Goal: Information Seeking & Learning: Find contact information

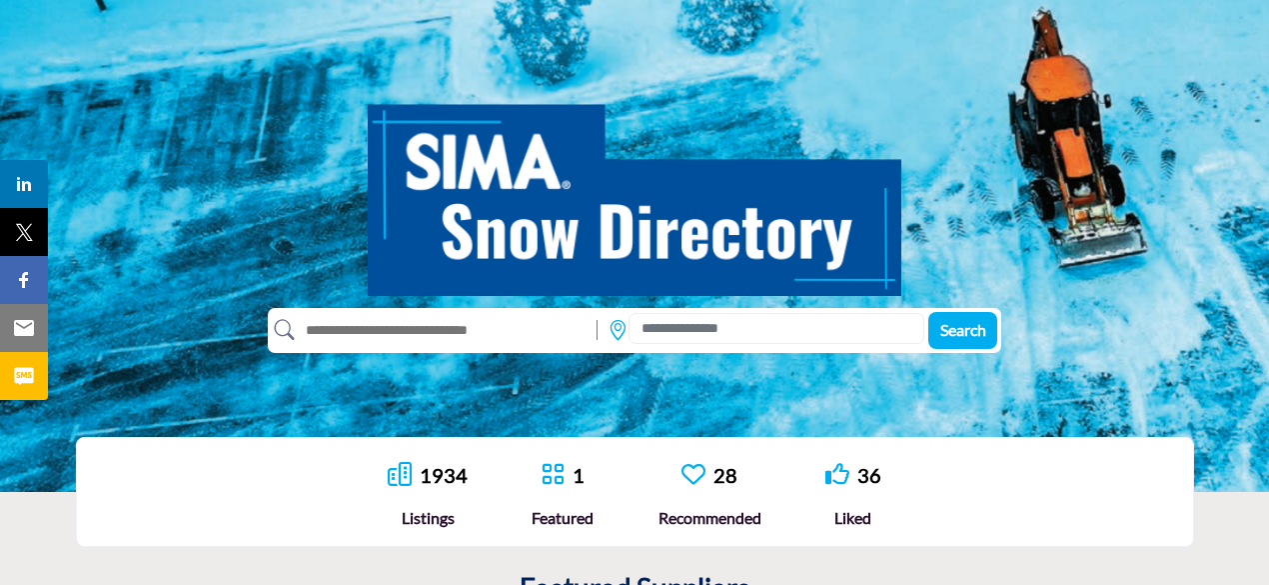
scroll to position [200, 0]
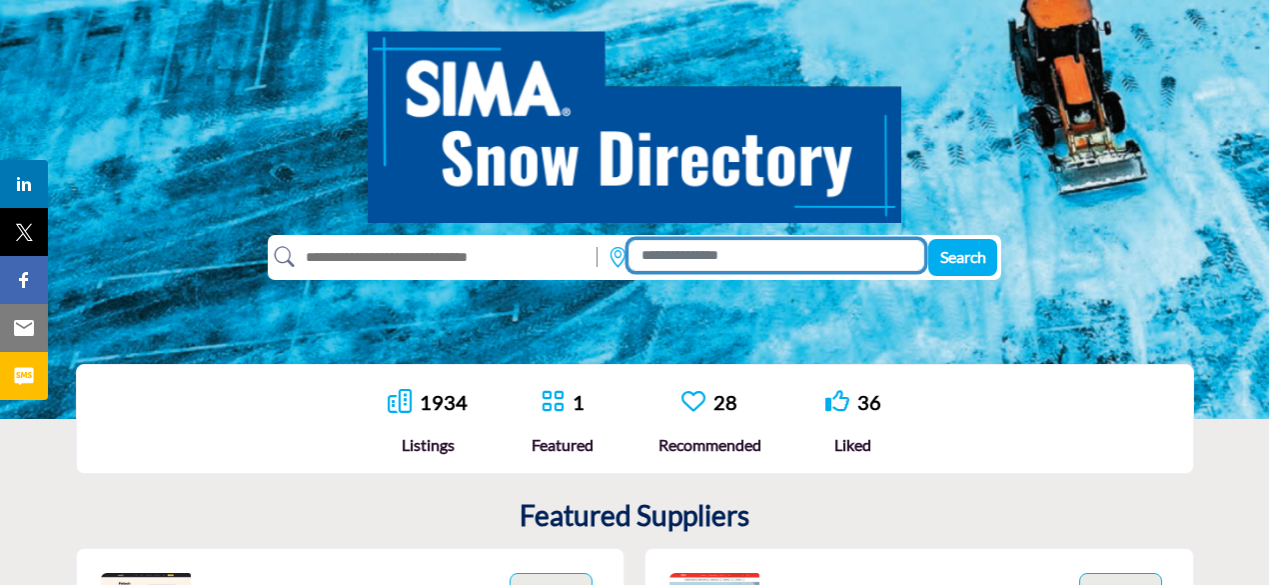
click at [697, 259] on input at bounding box center [777, 255] width 296 height 31
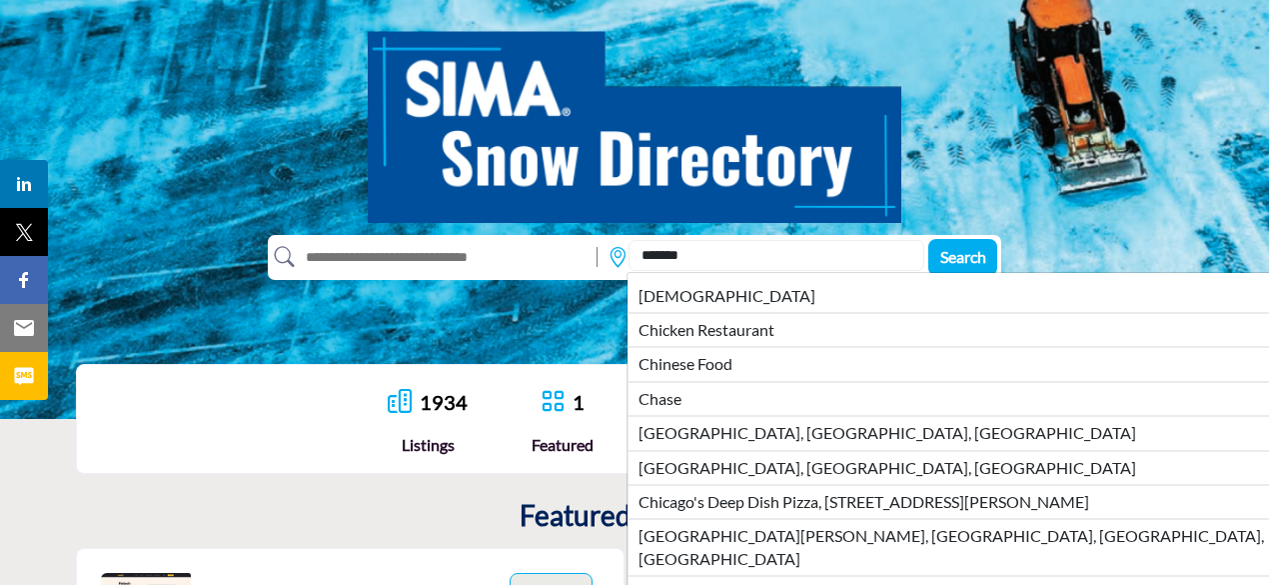
click at [726, 472] on li "[GEOGRAPHIC_DATA], [GEOGRAPHIC_DATA], [GEOGRAPHIC_DATA]" at bounding box center [992, 468] width 728 height 34
type input "**********"
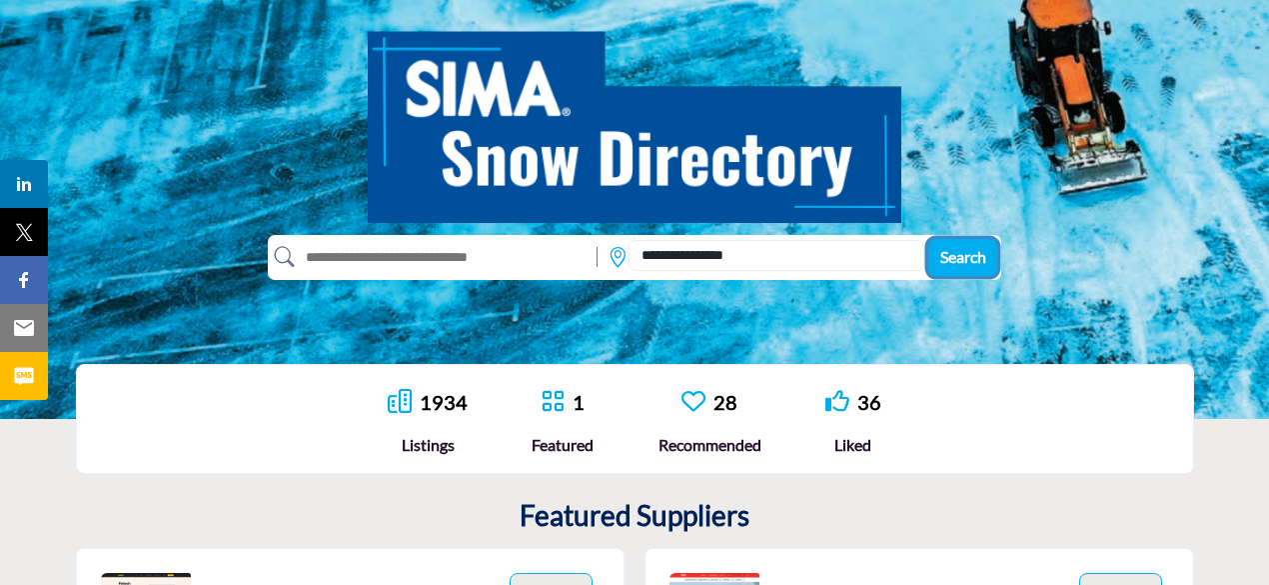
click at [959, 257] on span "Search" at bounding box center [964, 256] width 46 height 19
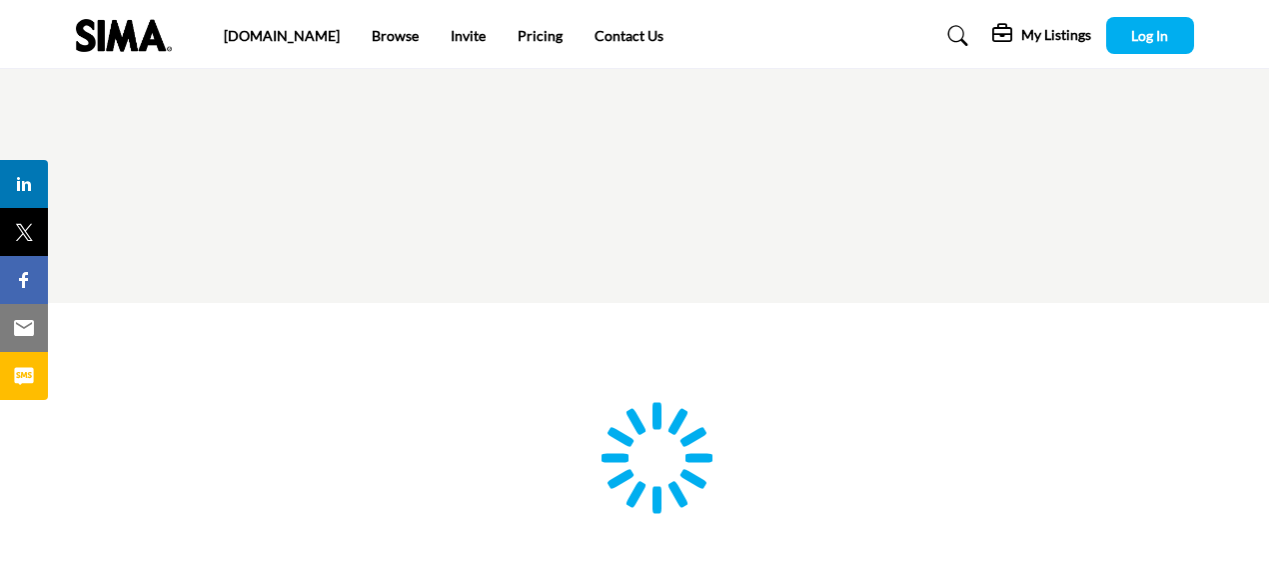
type input "**********"
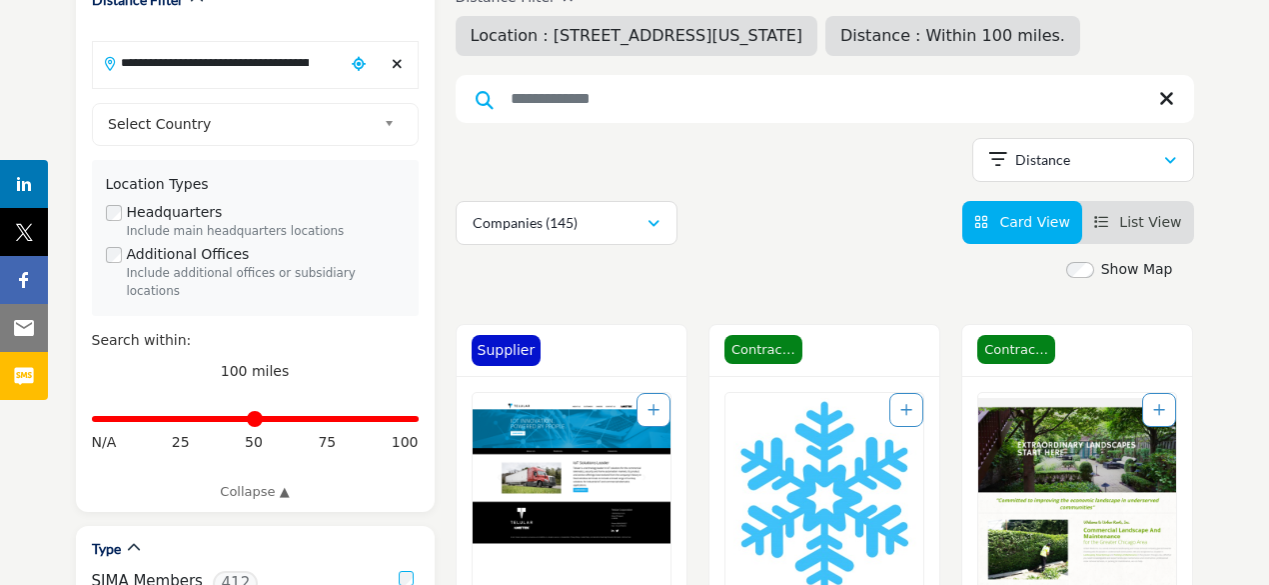
scroll to position [300, 0]
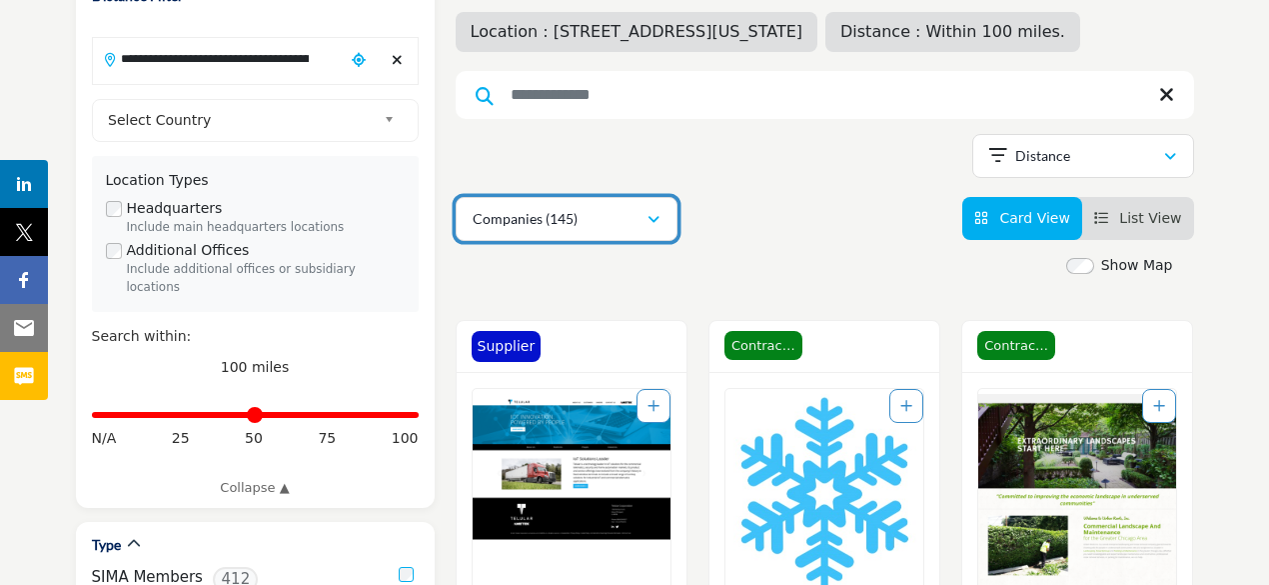
click at [656, 229] on button "Companies (145)" at bounding box center [567, 219] width 222 height 44
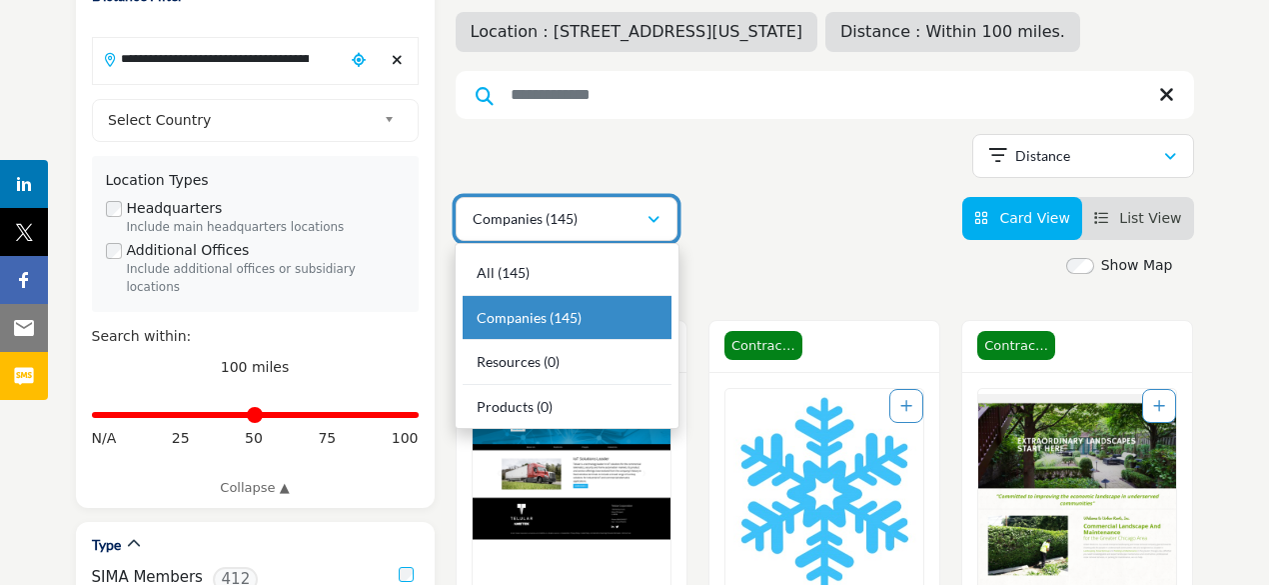
click at [659, 221] on icon "button" at bounding box center [654, 220] width 12 height 14
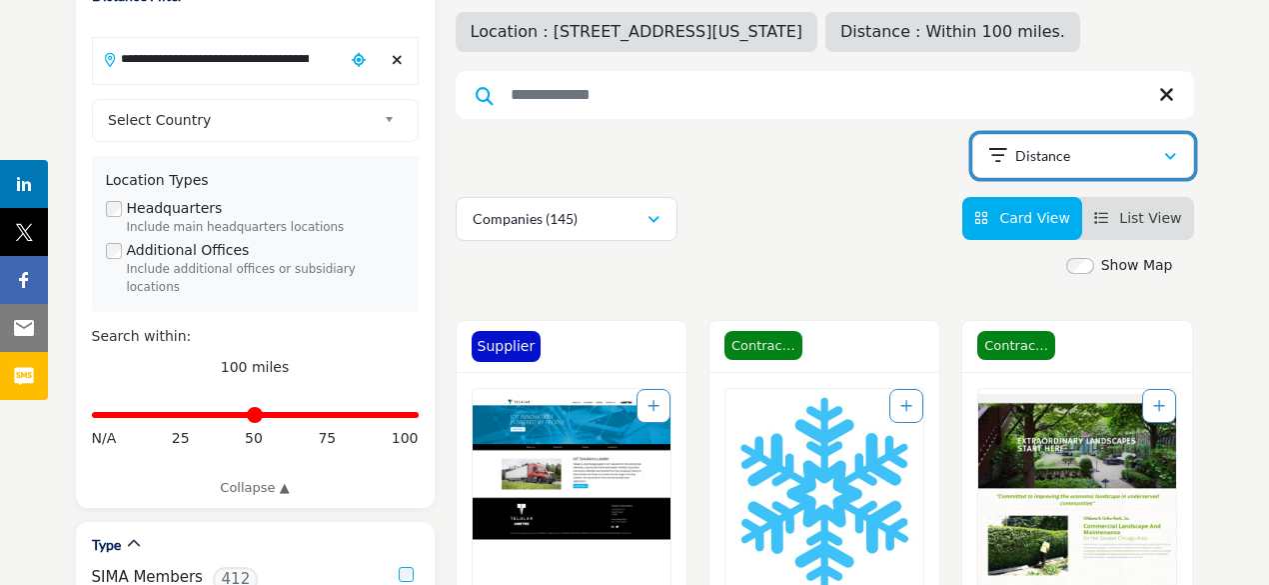
click at [1050, 165] on div "Distance" at bounding box center [1076, 156] width 174 height 24
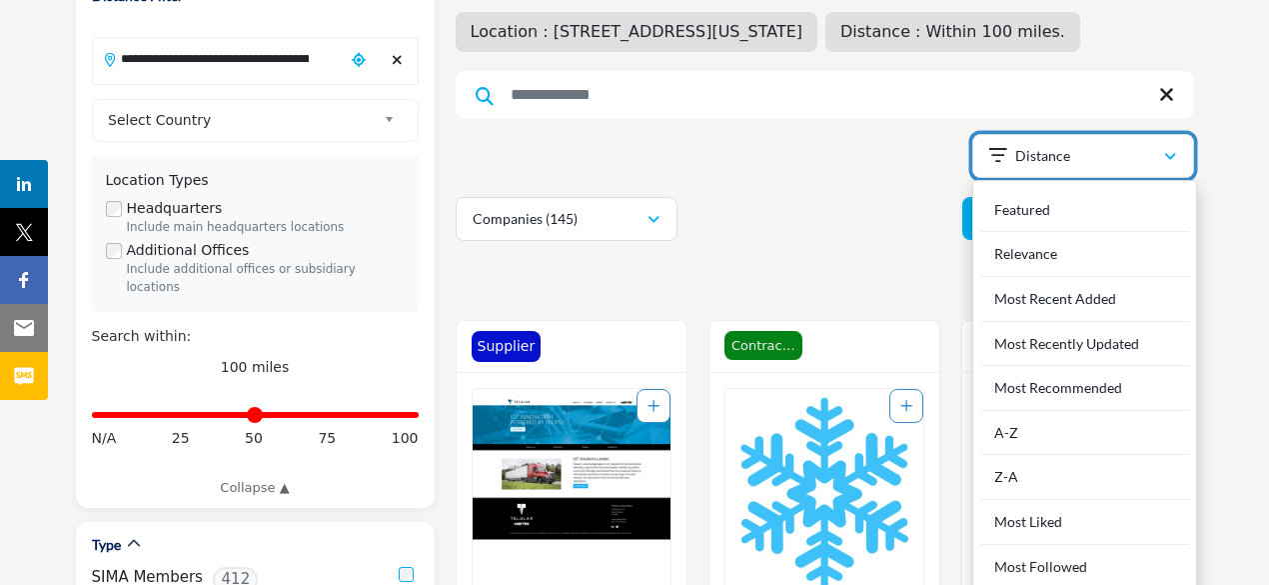
click at [1050, 165] on div "Distance" at bounding box center [1076, 156] width 174 height 24
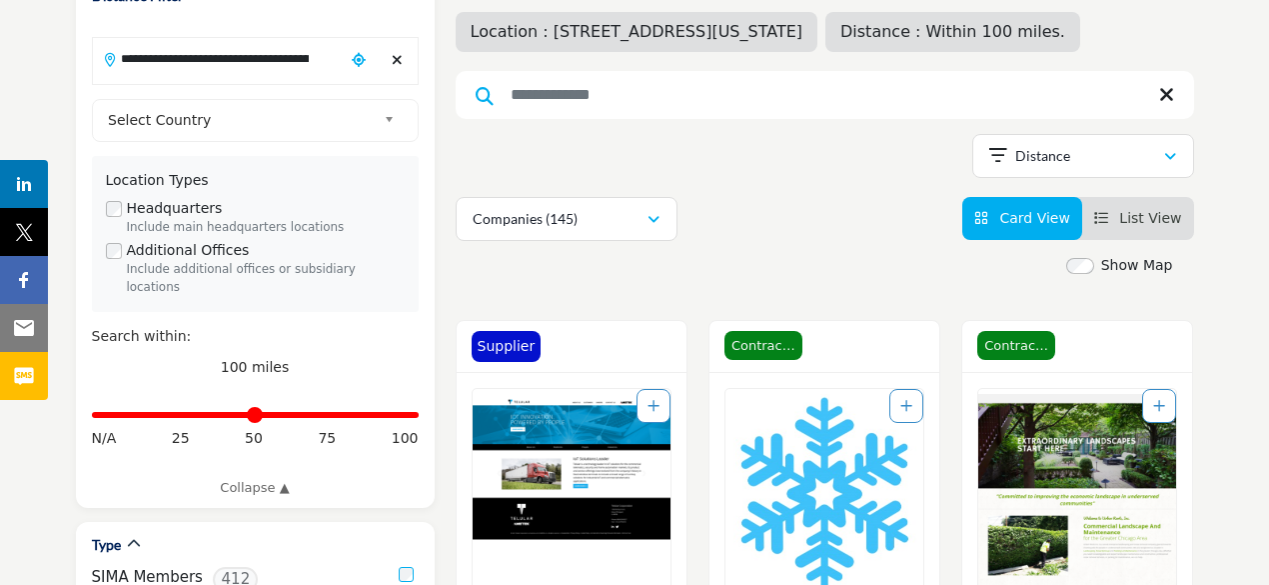
click at [868, 204] on div "Companies (145) All (145) Companies (145) Resources (0) Products (0)" at bounding box center [825, 219] width 739 height 44
click at [1169, 205] on li "List View" at bounding box center [1138, 218] width 112 height 43
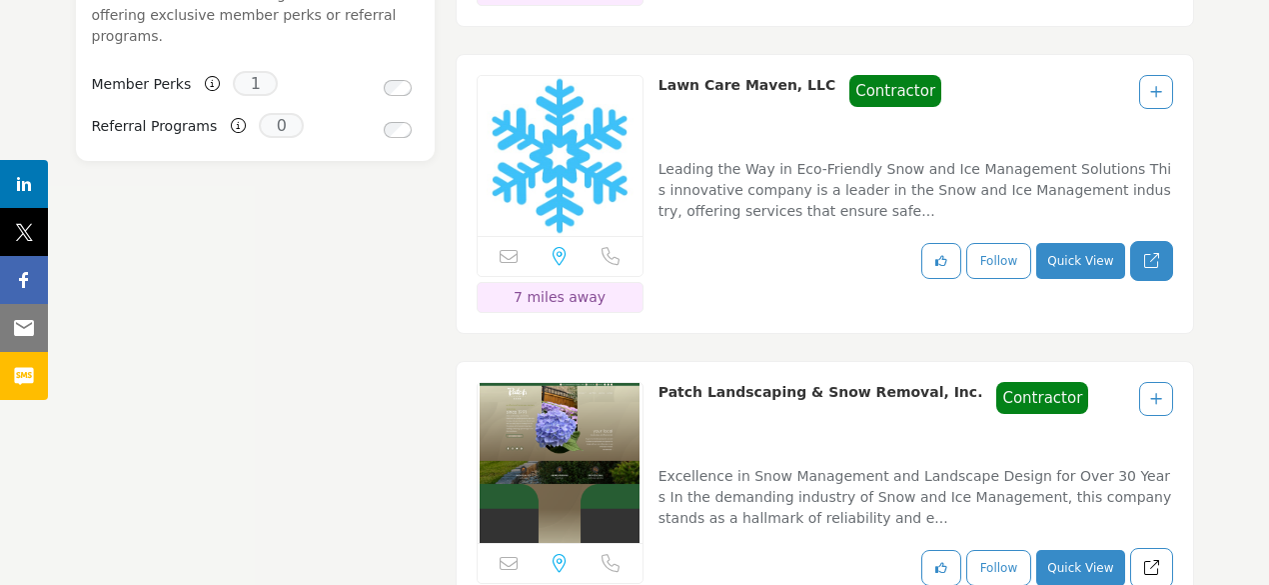
scroll to position [2199, 0]
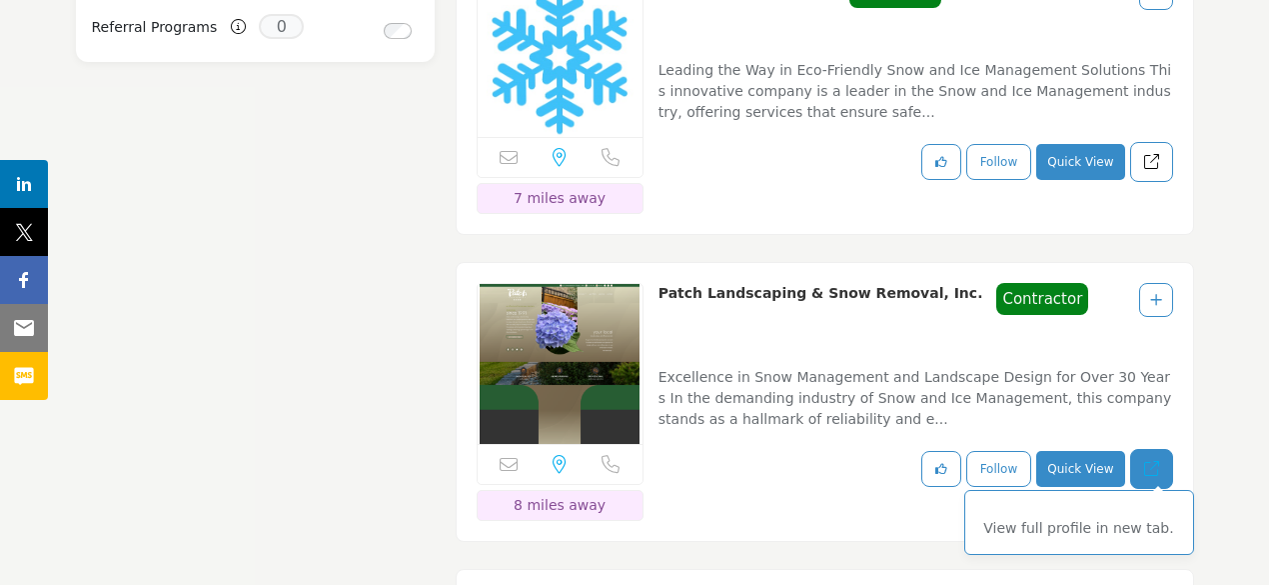
click at [1137, 449] on link "View full profile in new tab." at bounding box center [1151, 469] width 43 height 41
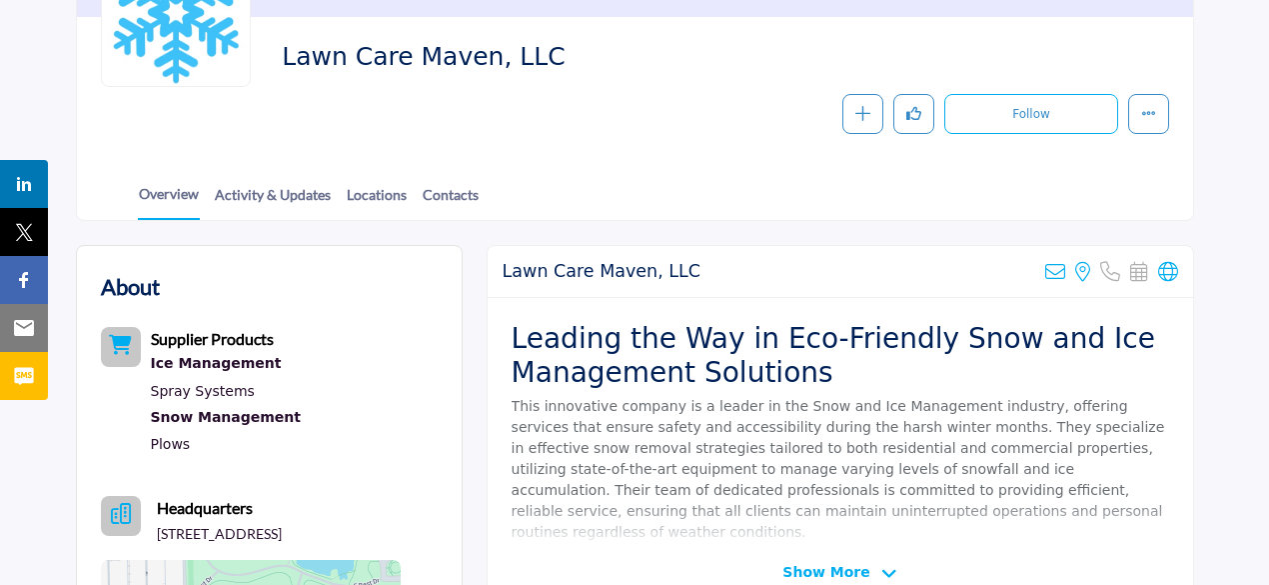
scroll to position [300, 0]
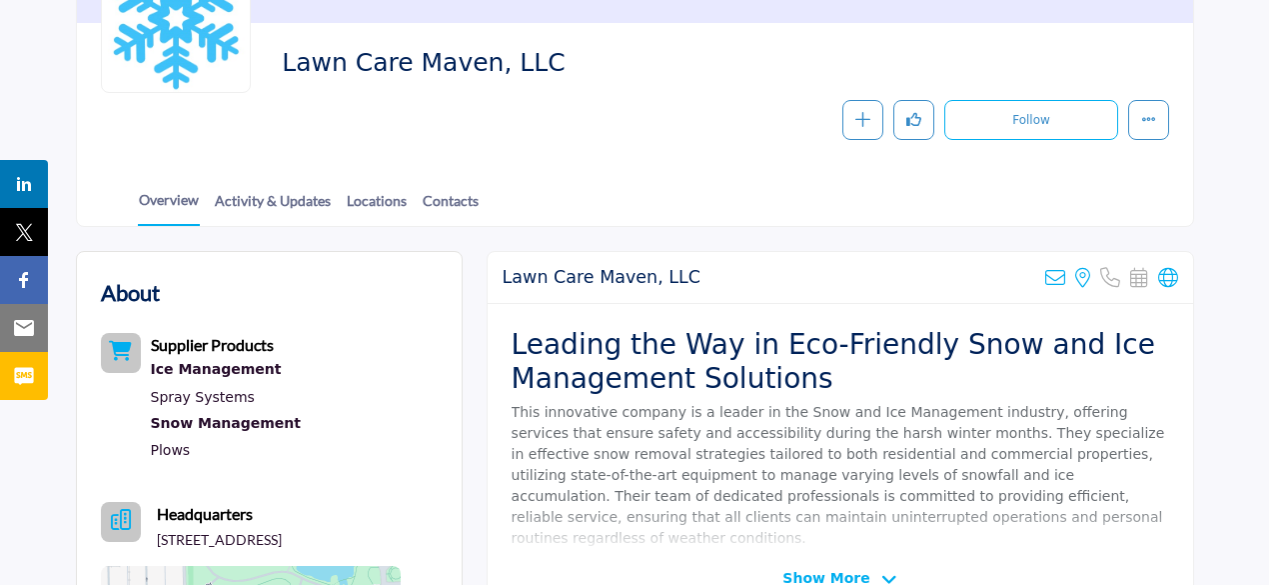
drag, startPoint x: 1169, startPoint y: 272, endPoint x: 720, endPoint y: 275, distance: 449.8
click at [706, 275] on div "Lawn Care Maven, LLC Sorry, but we don't have an email address for this listing…" at bounding box center [841, 278] width 706 height 52
click at [1169, 269] on icon at bounding box center [1168, 278] width 20 height 20
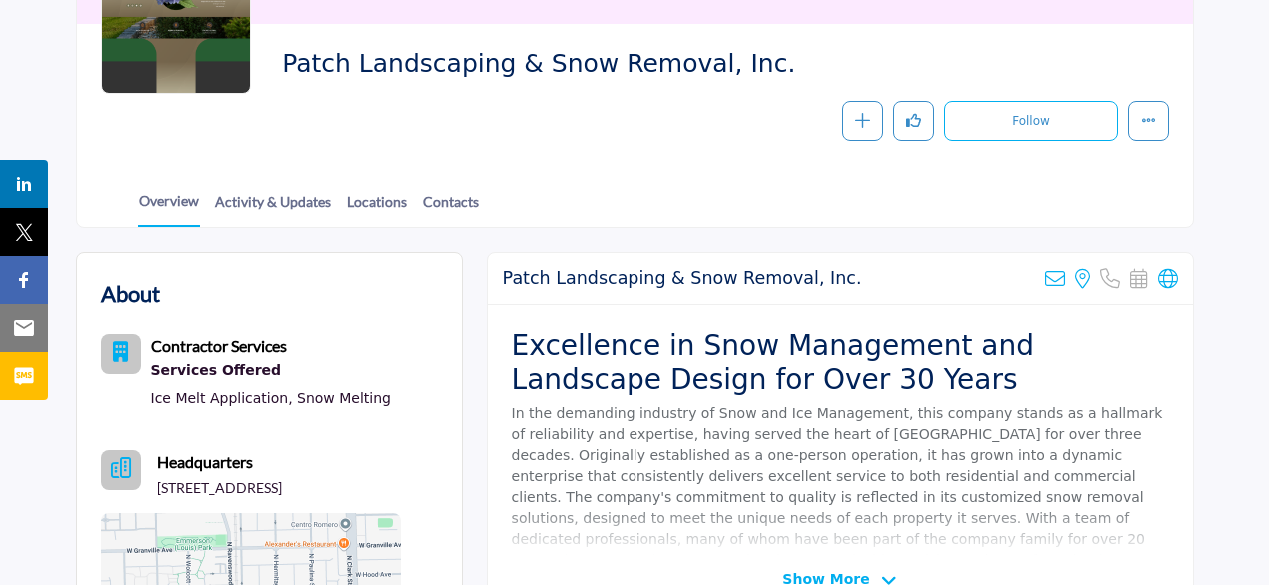
scroll to position [300, 0]
click at [1167, 276] on icon at bounding box center [1168, 278] width 20 height 20
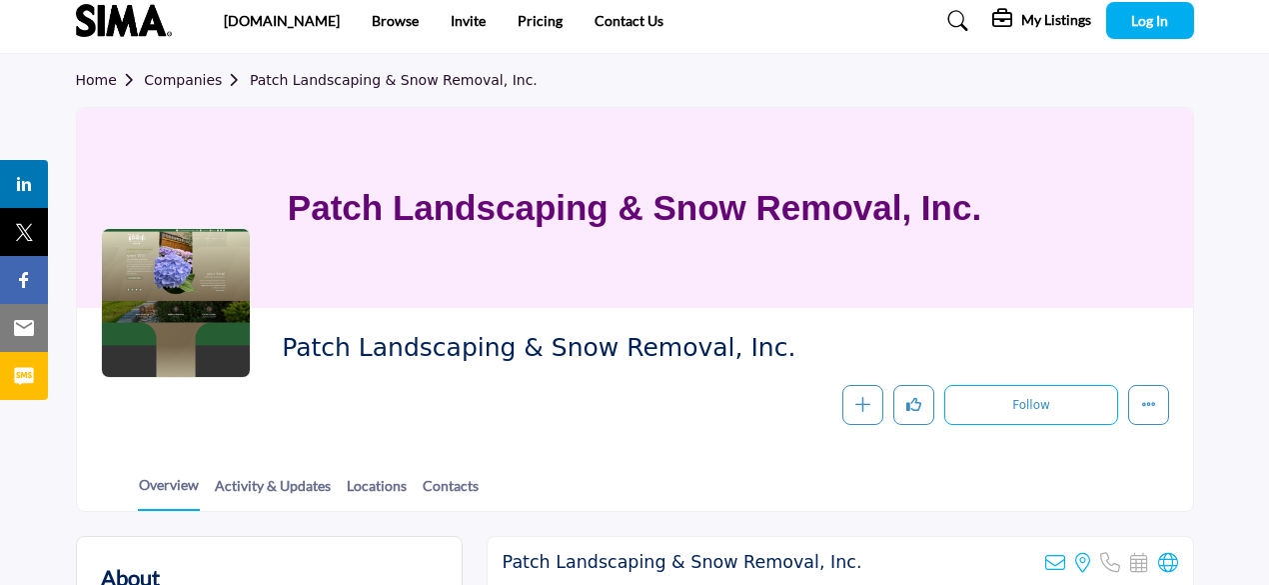
scroll to position [0, 0]
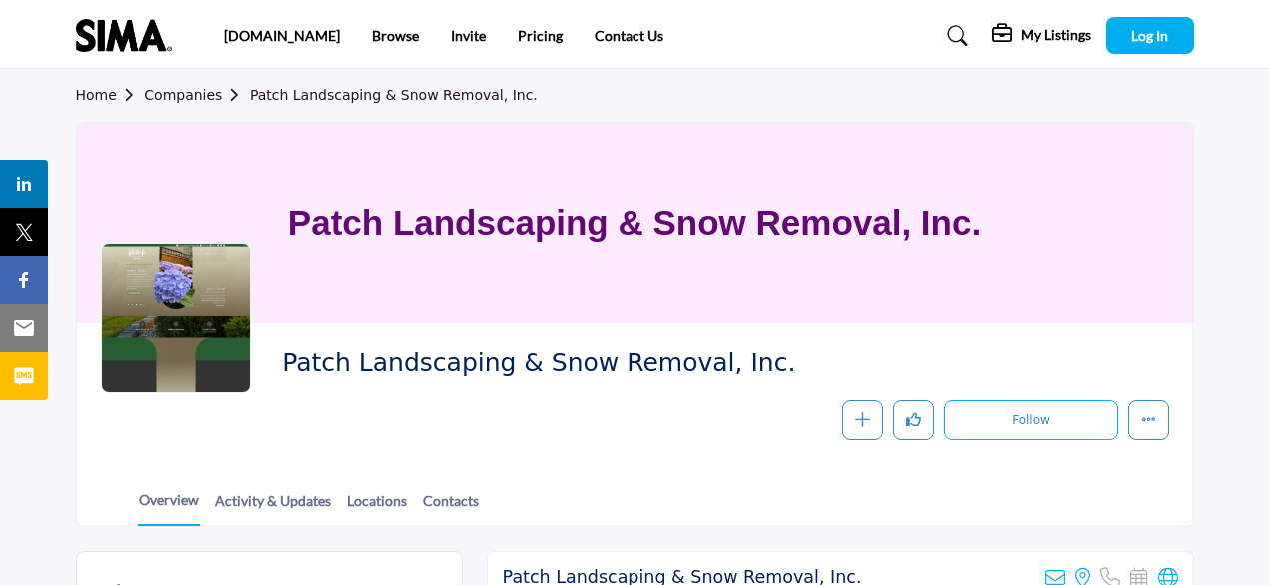
click at [197, 97] on link "Companies" at bounding box center [197, 95] width 106 height 16
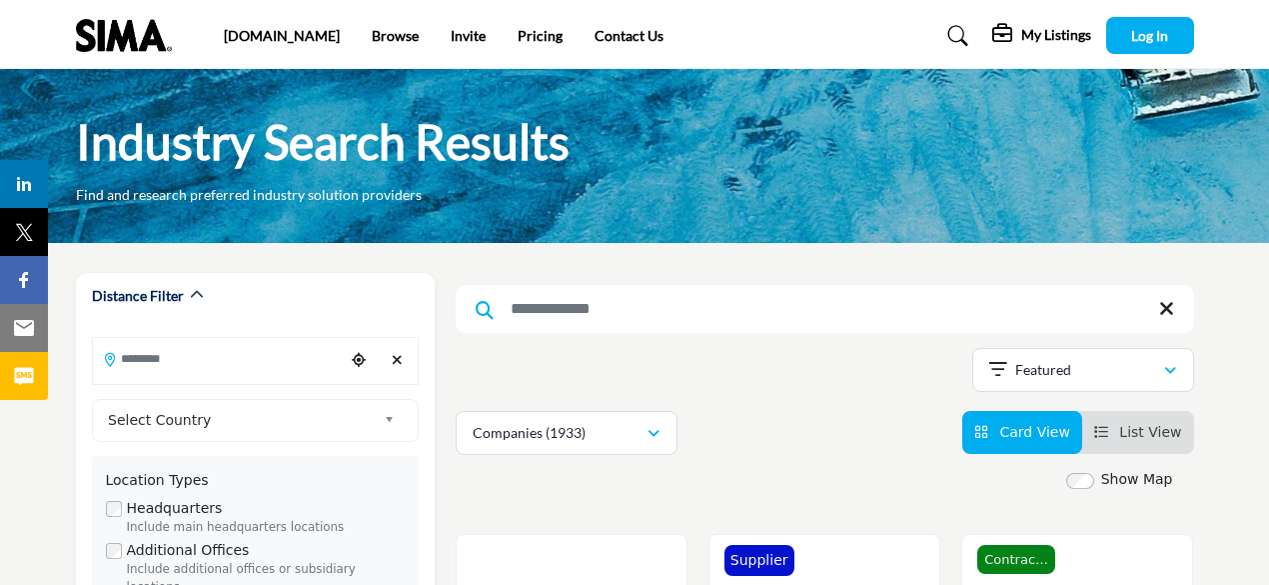
click at [102, 46] on img at bounding box center [129, 35] width 106 height 33
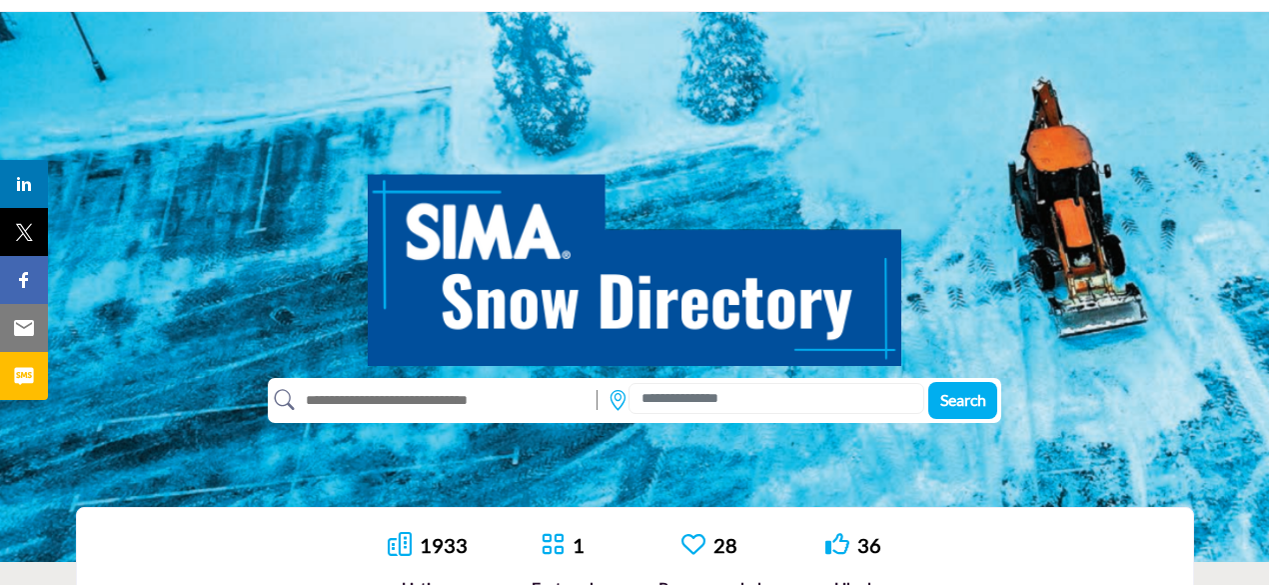
scroll to position [100, 0]
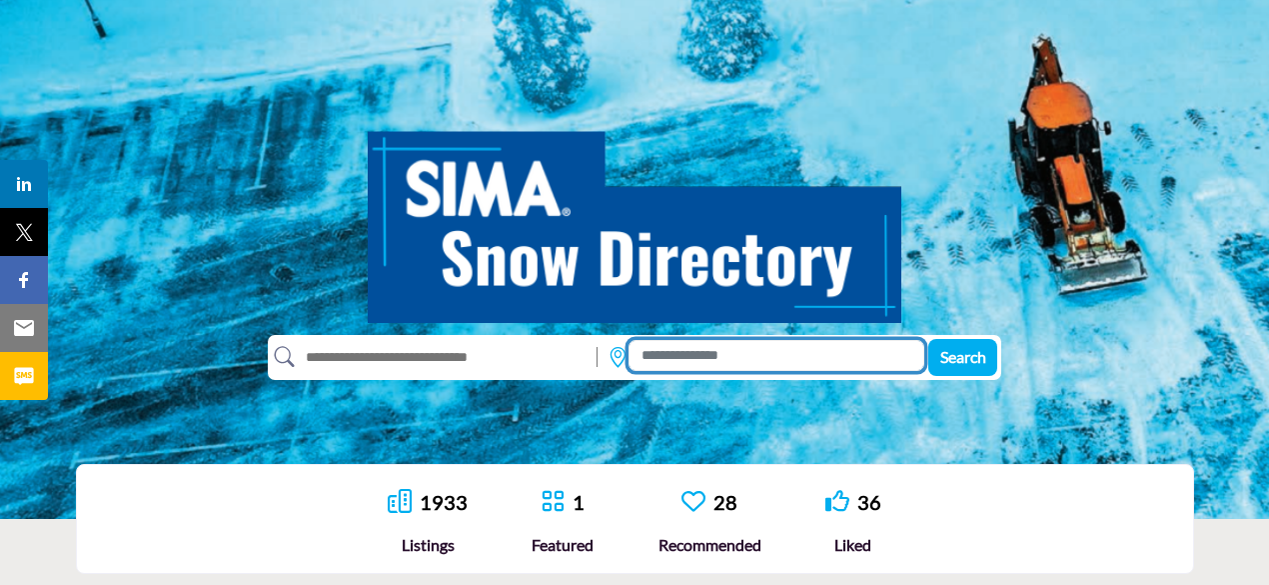
click at [713, 345] on input at bounding box center [777, 355] width 296 height 31
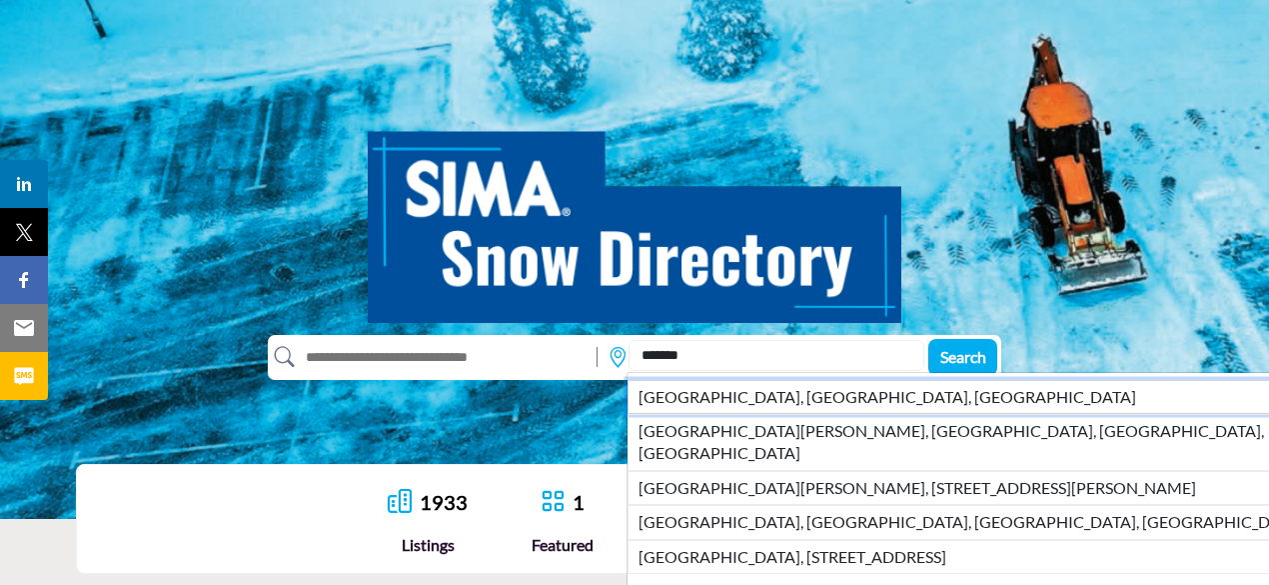
click at [722, 394] on li "[GEOGRAPHIC_DATA], [GEOGRAPHIC_DATA], [GEOGRAPHIC_DATA]" at bounding box center [992, 397] width 728 height 34
type input "**********"
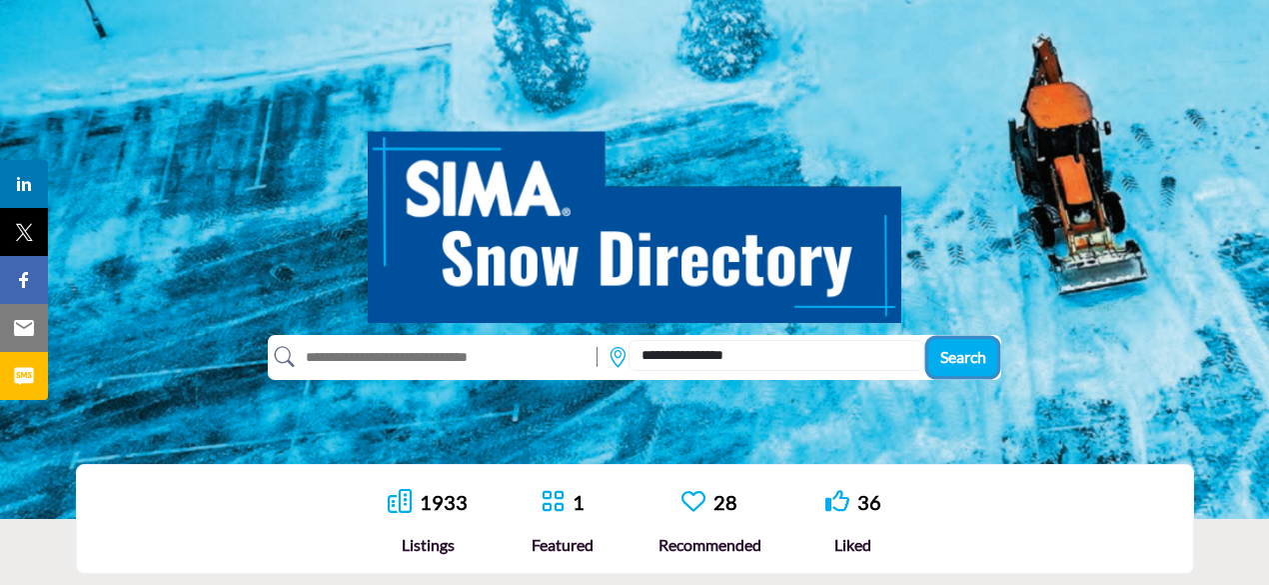
click at [951, 362] on span "Search" at bounding box center [964, 356] width 46 height 19
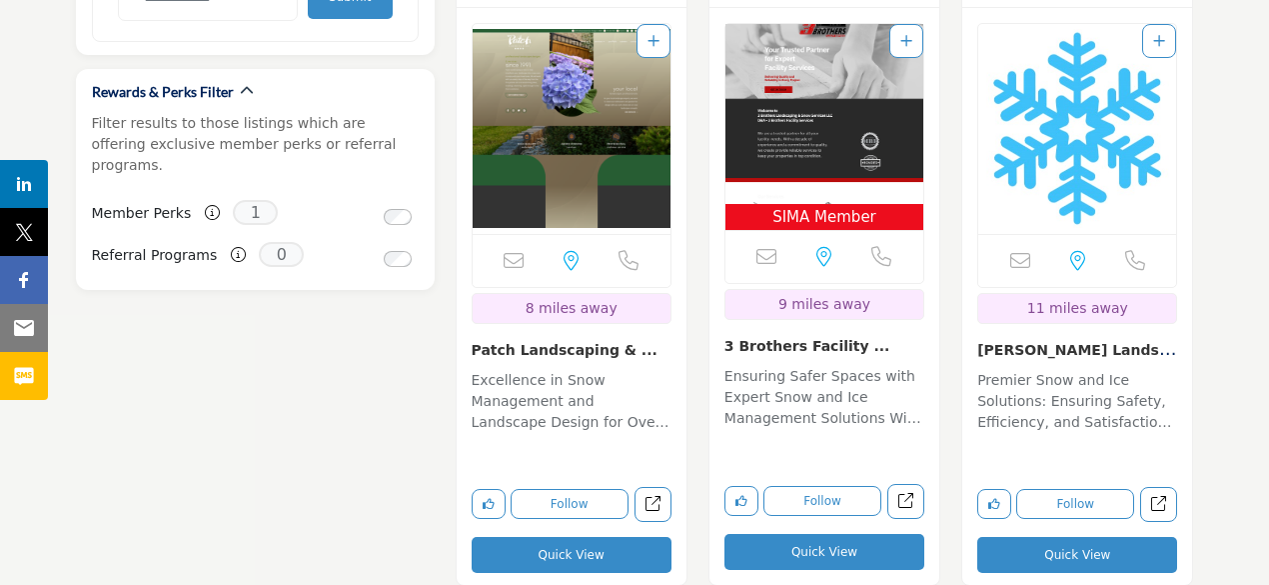
scroll to position [1999, 0]
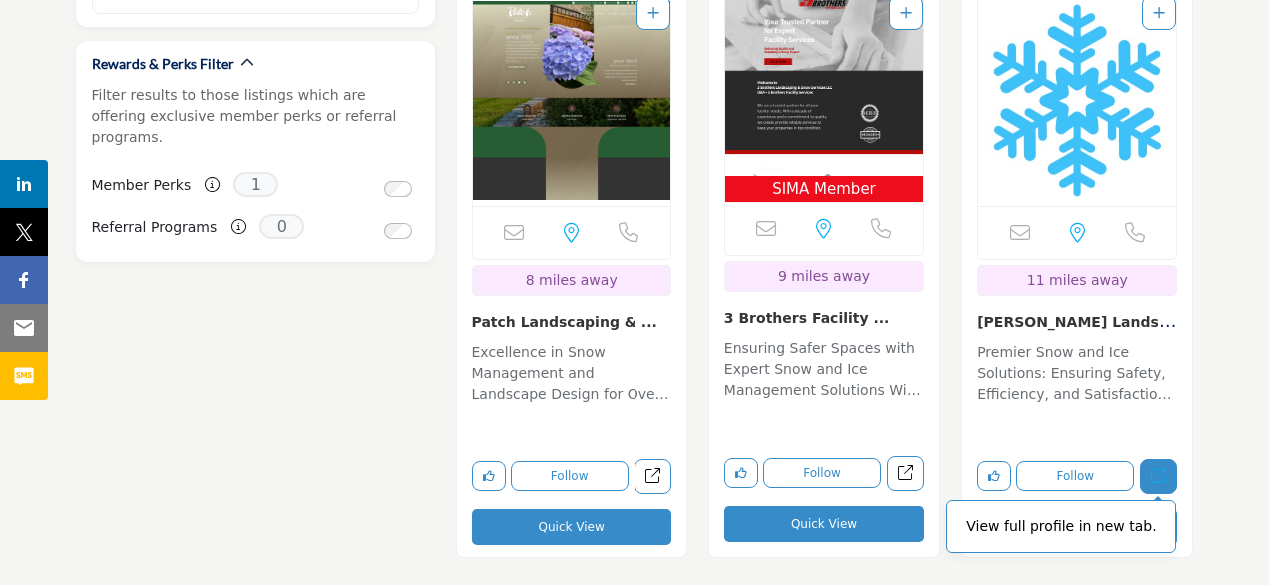
click at [1146, 477] on link "View full profile in new tab." at bounding box center [1158, 476] width 37 height 35
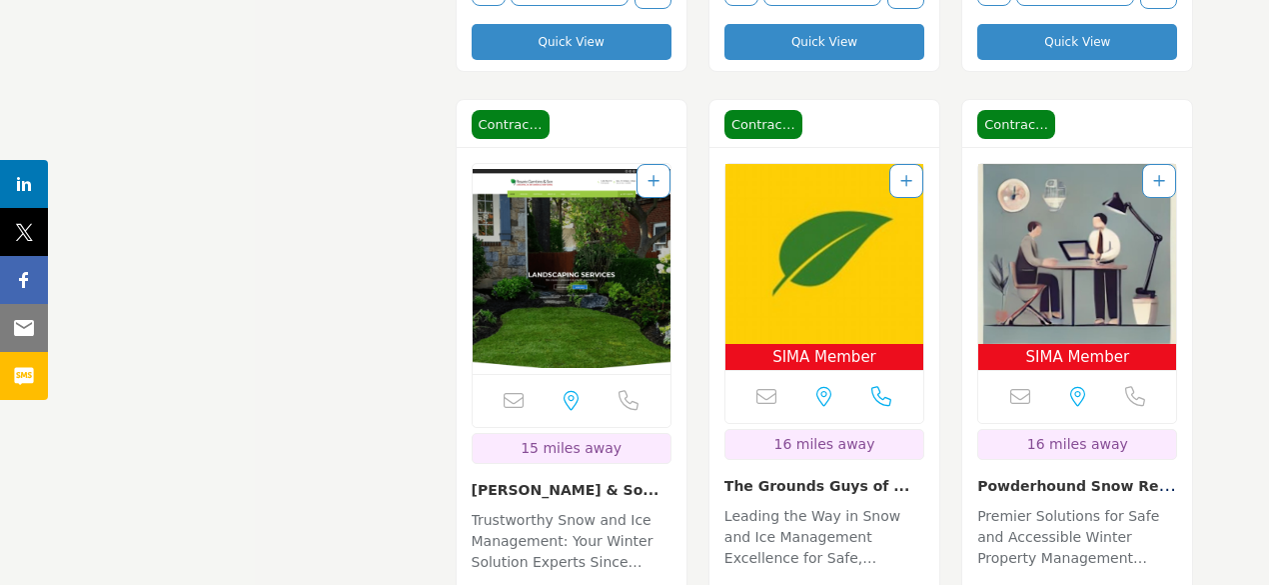
scroll to position [3898, 0]
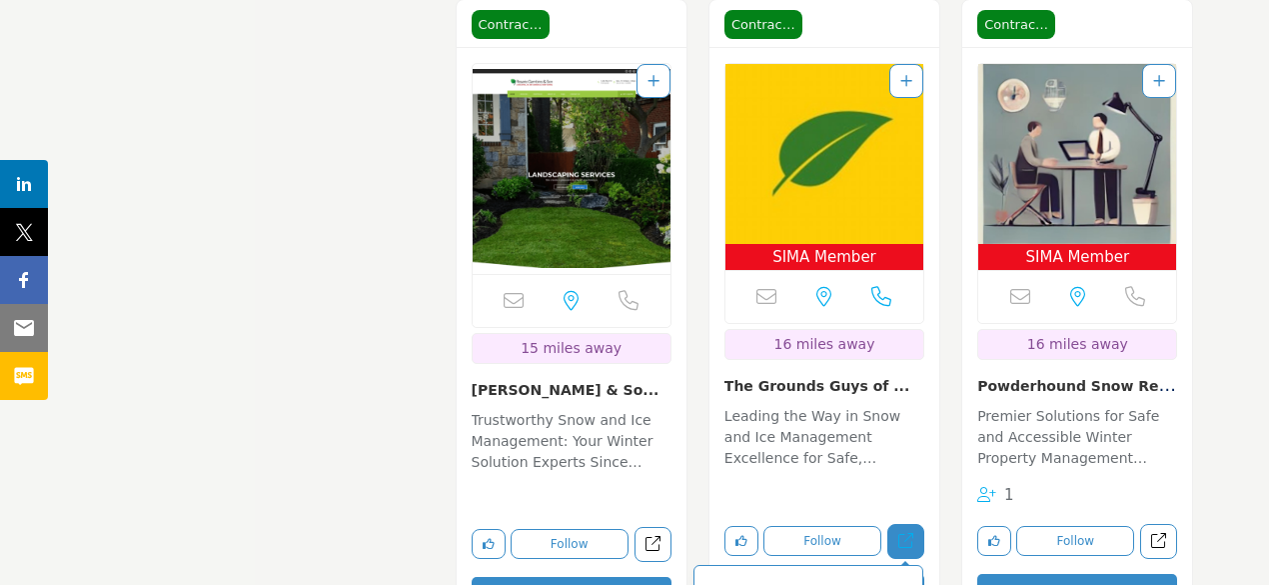
click at [903, 548] on icon "Open the-grounds-guys-of-evansville in new tab" at bounding box center [906, 540] width 15 height 15
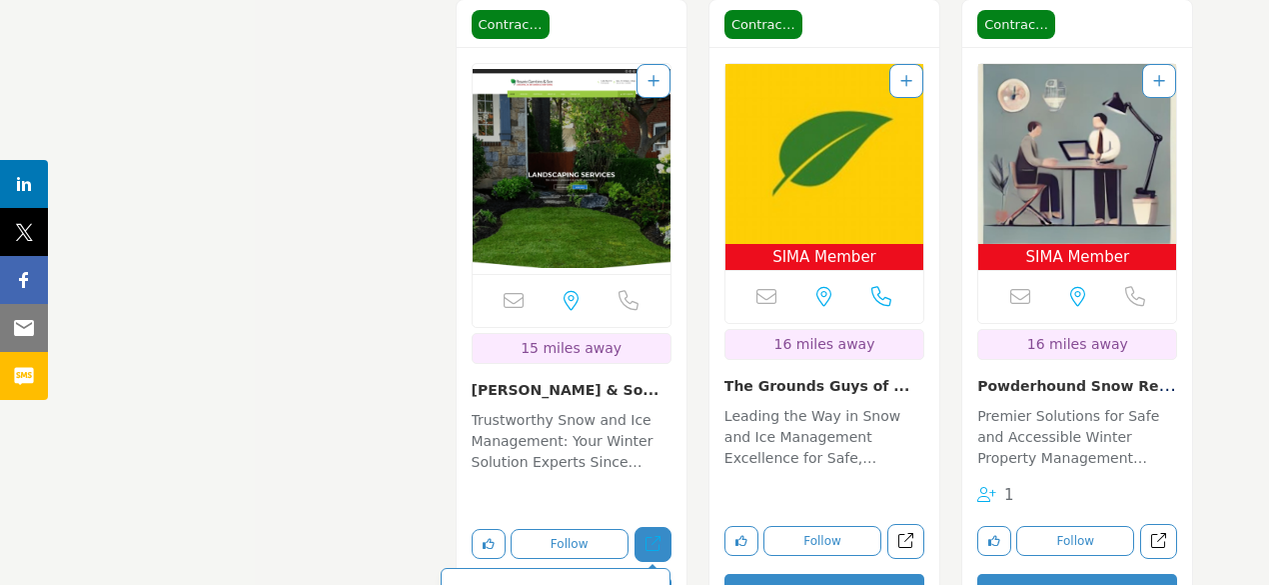
click at [650, 538] on icon "Open rosario-gambino-son-landscaping-services-inc in new tab" at bounding box center [653, 543] width 15 height 15
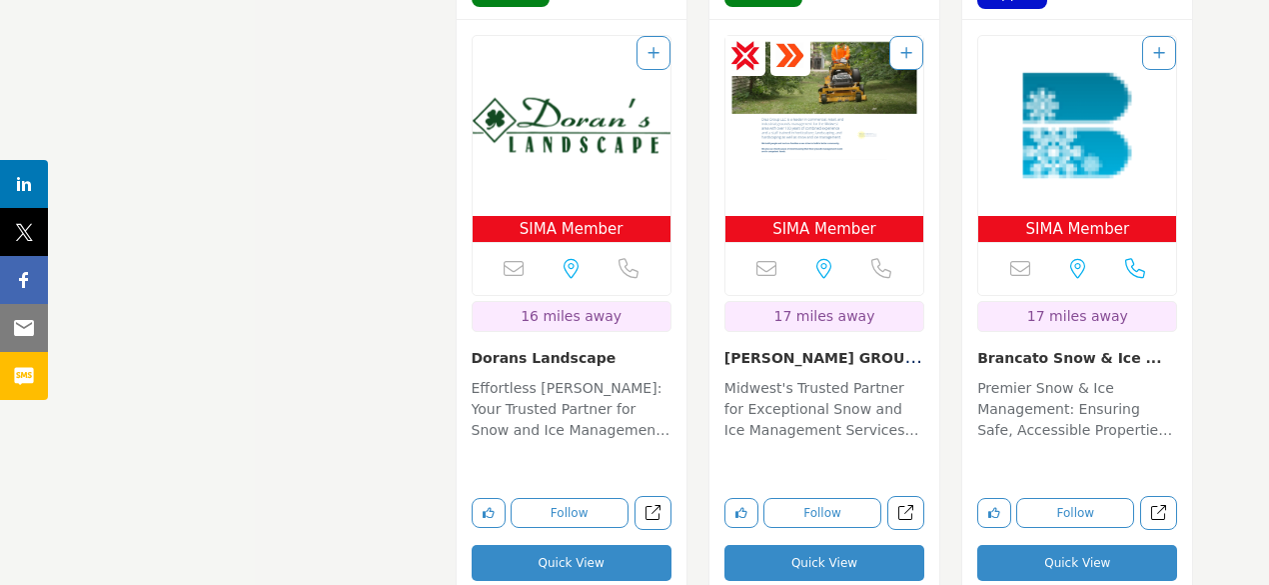
scroll to position [4698, 0]
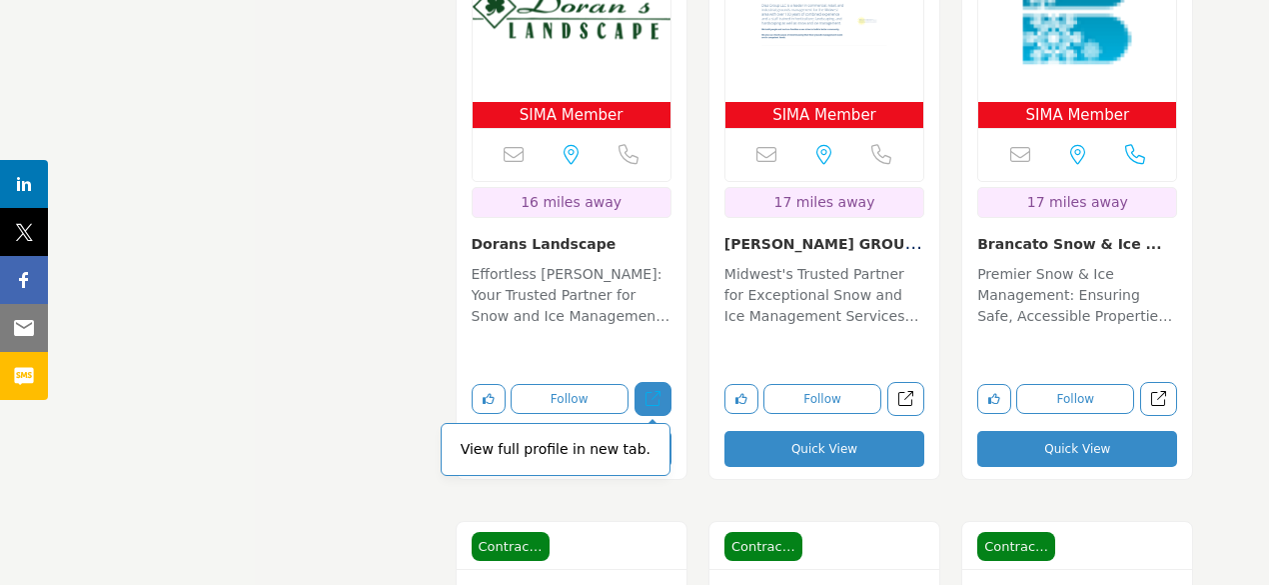
click at [656, 407] on link "View full profile in new tab." at bounding box center [653, 399] width 37 height 35
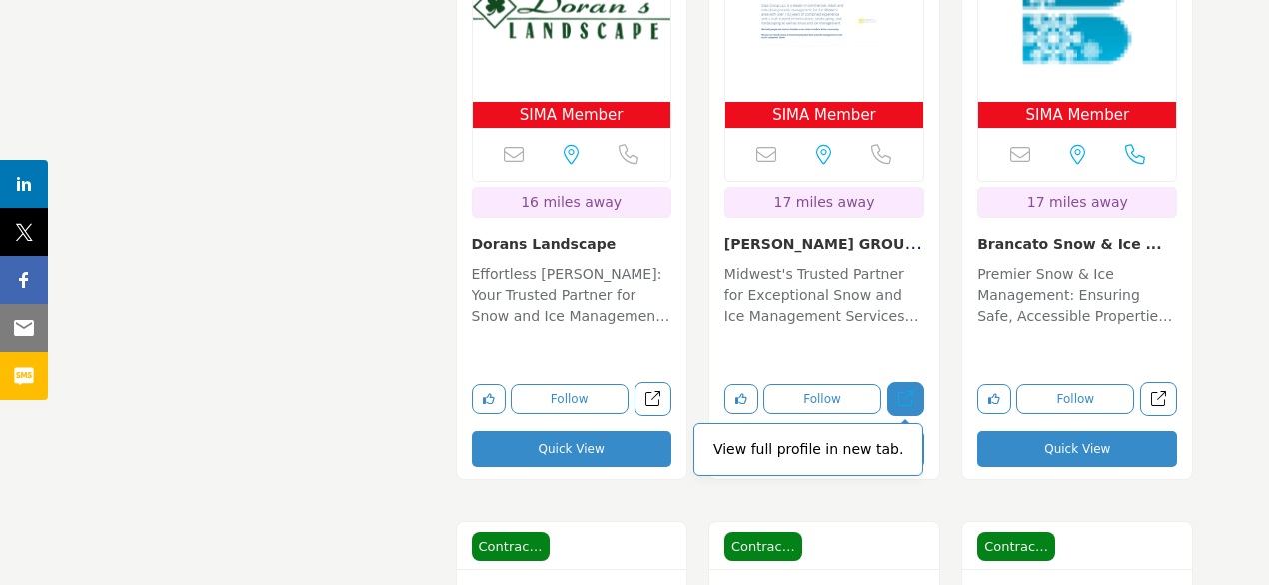
click at [904, 391] on icon "Open diaz-group-llc in new tab" at bounding box center [906, 398] width 15 height 15
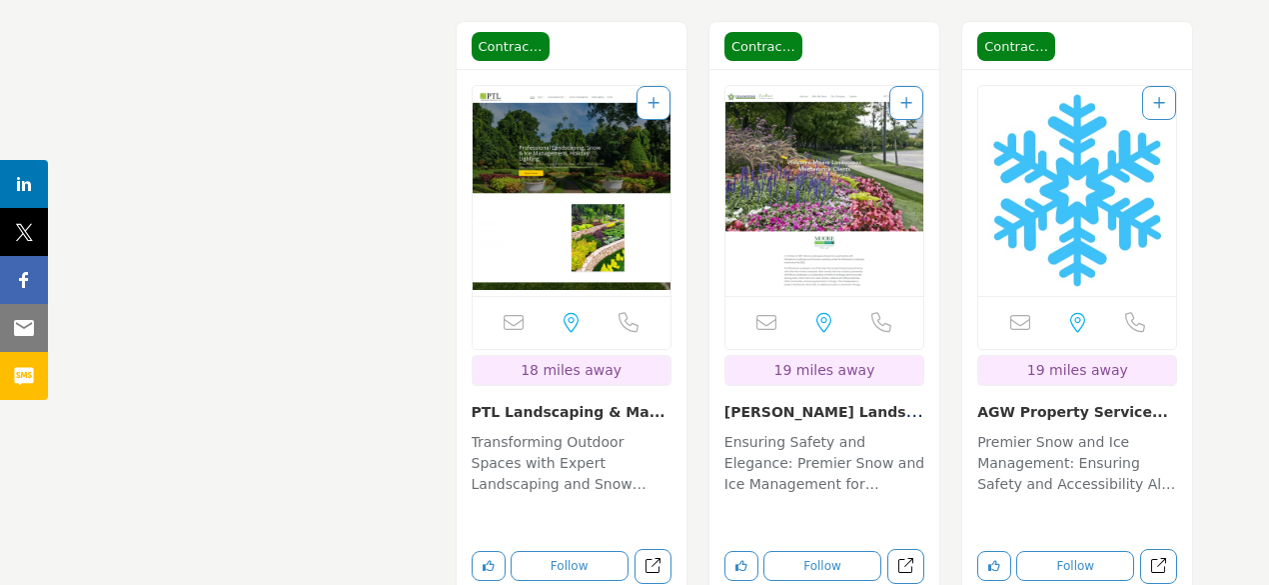
scroll to position [5297, 0]
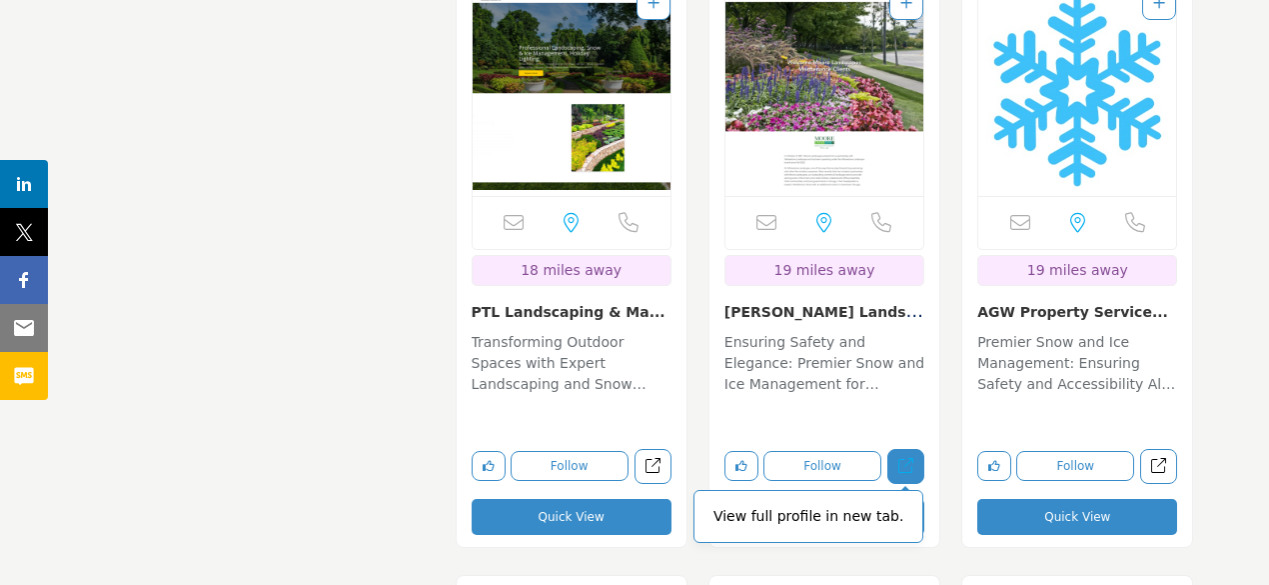
click at [911, 465] on icon "Open moore-landscapes-inc in new tab" at bounding box center [906, 465] width 15 height 15
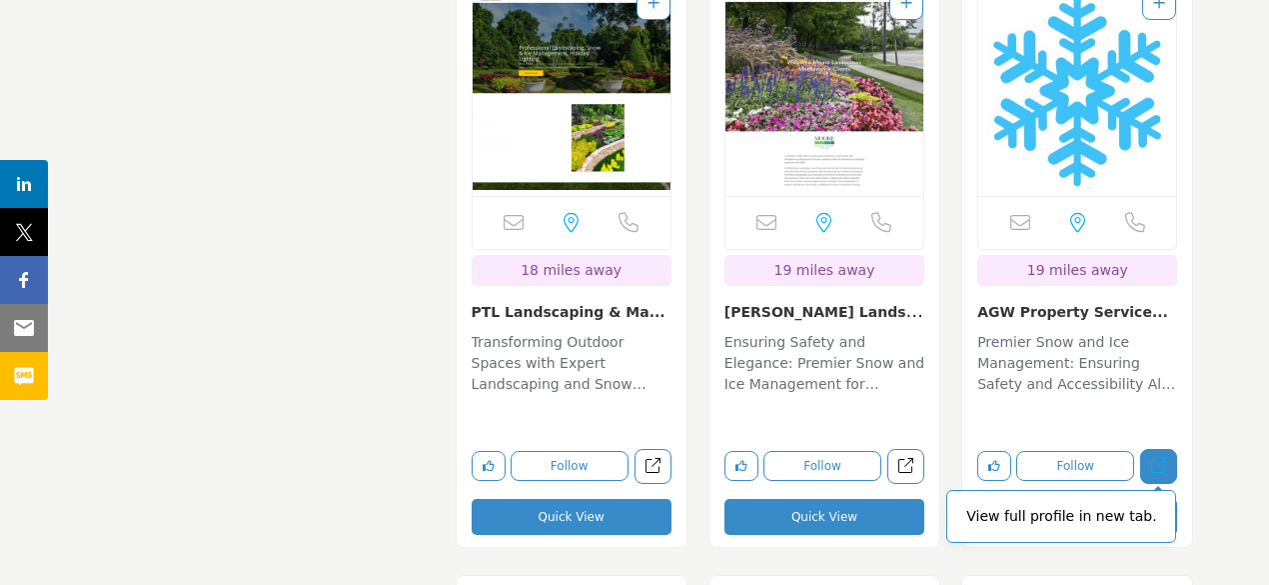
click at [1158, 466] on icon "Open agw-property-services in new tab" at bounding box center [1158, 465] width 15 height 15
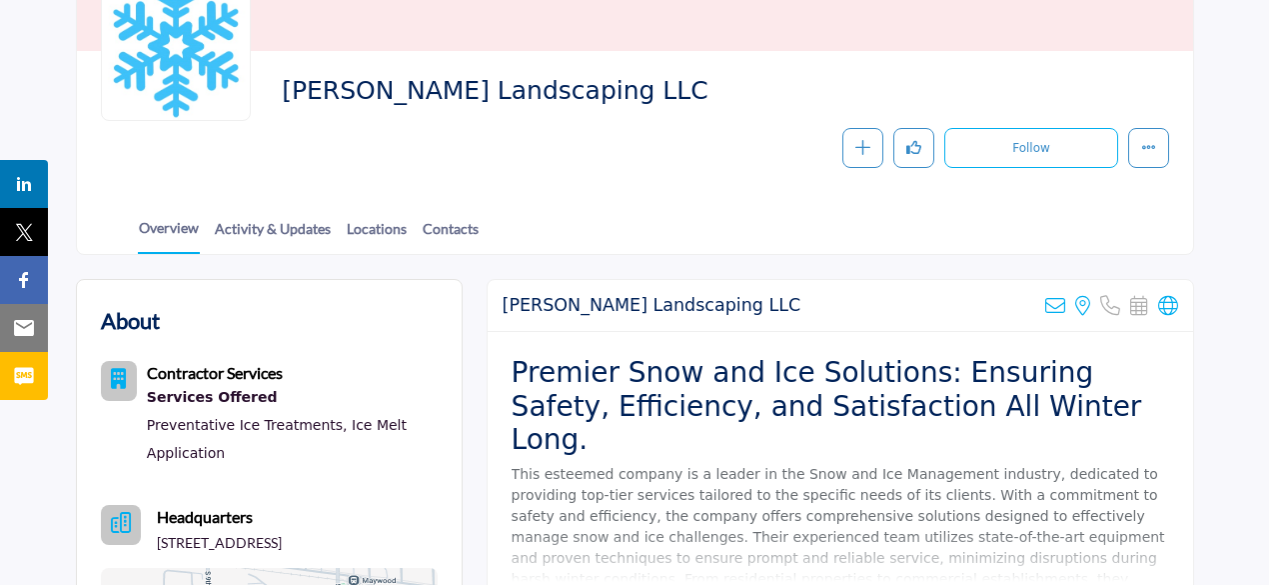
scroll to position [300, 0]
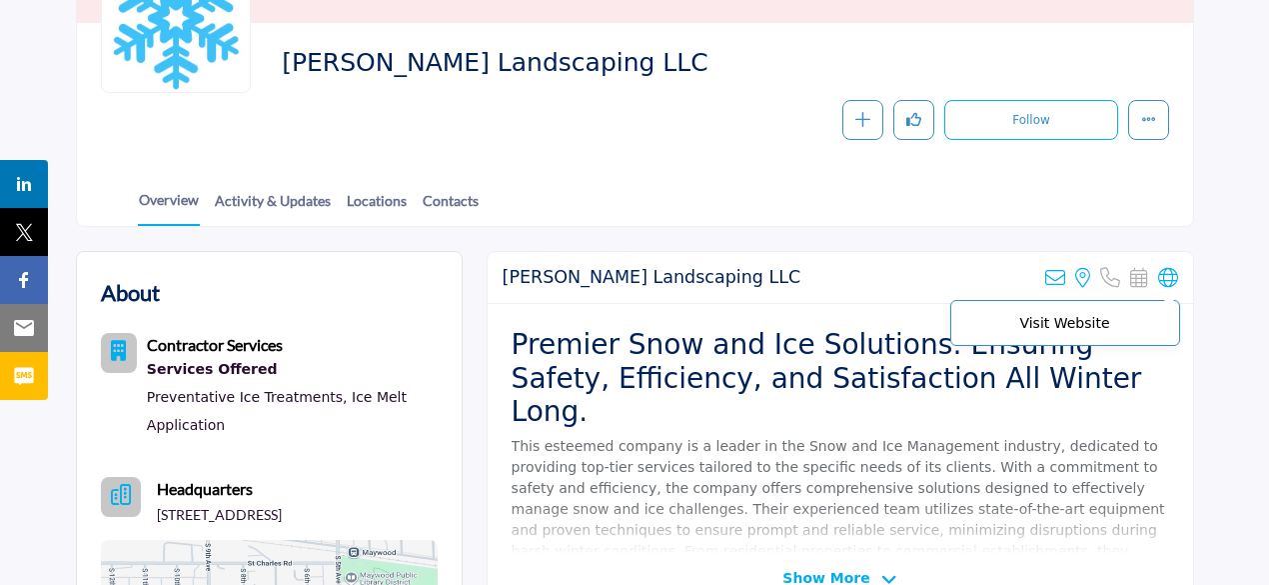
click at [1167, 269] on icon at bounding box center [1168, 278] width 20 height 20
click at [1167, 277] on icon at bounding box center [1168, 278] width 20 height 20
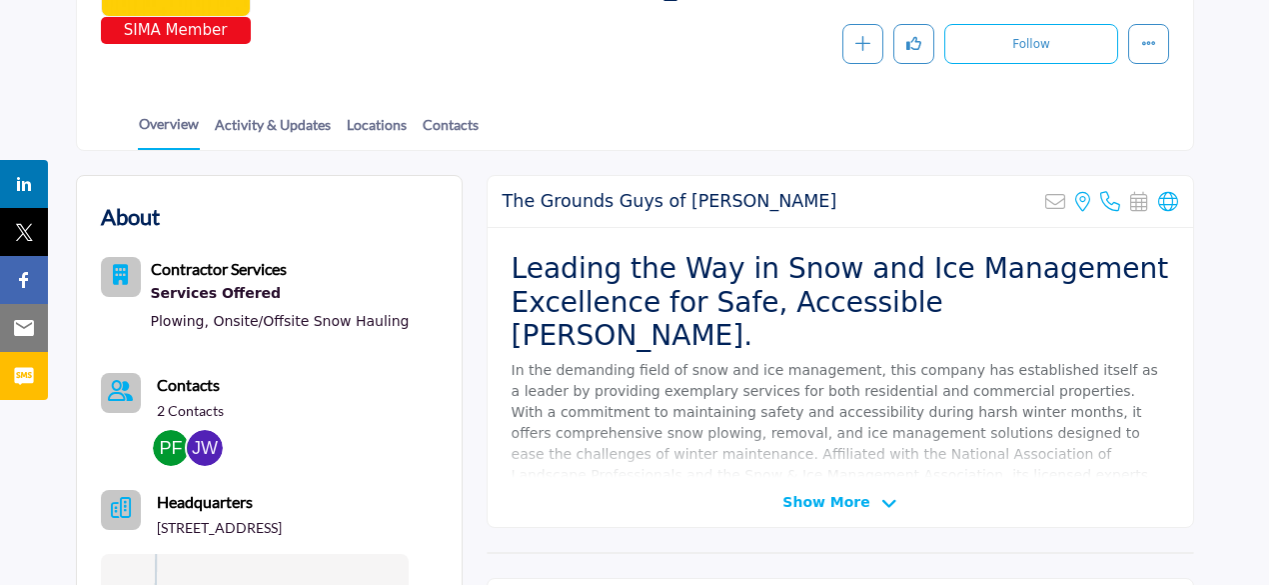
scroll to position [400, 0]
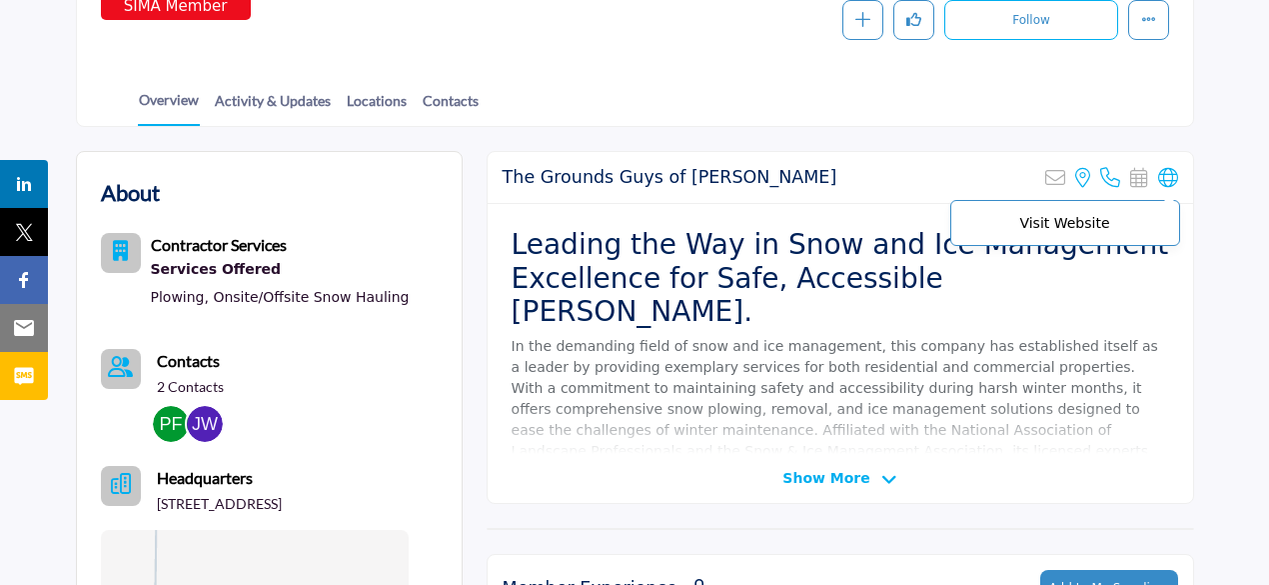
click at [1168, 171] on icon at bounding box center [1168, 178] width 20 height 20
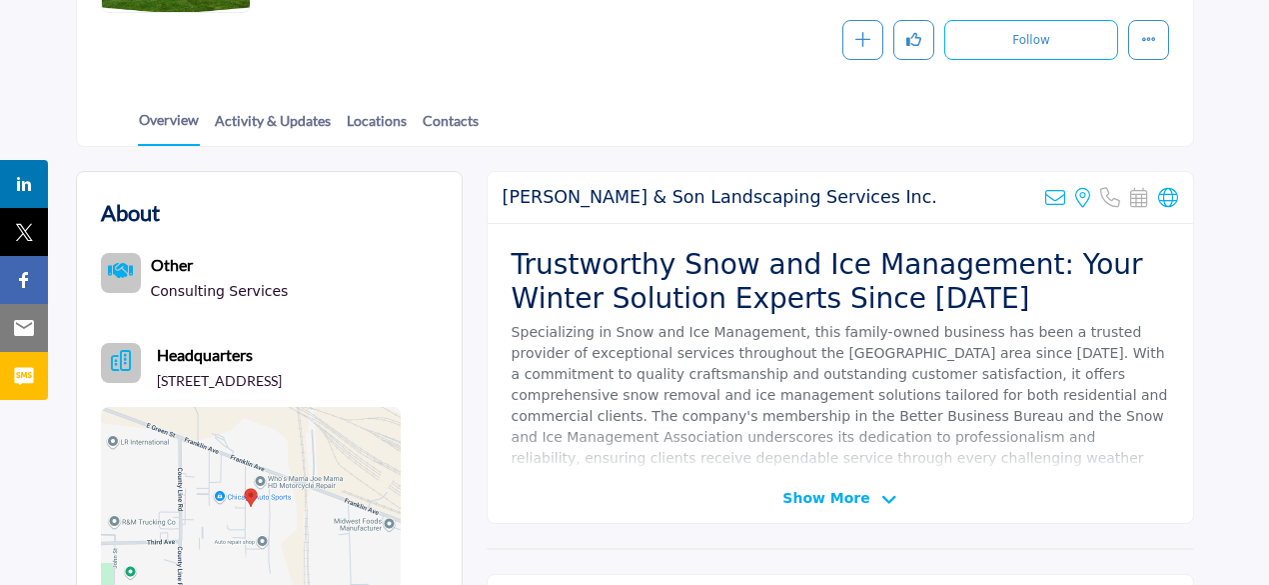
scroll to position [400, 0]
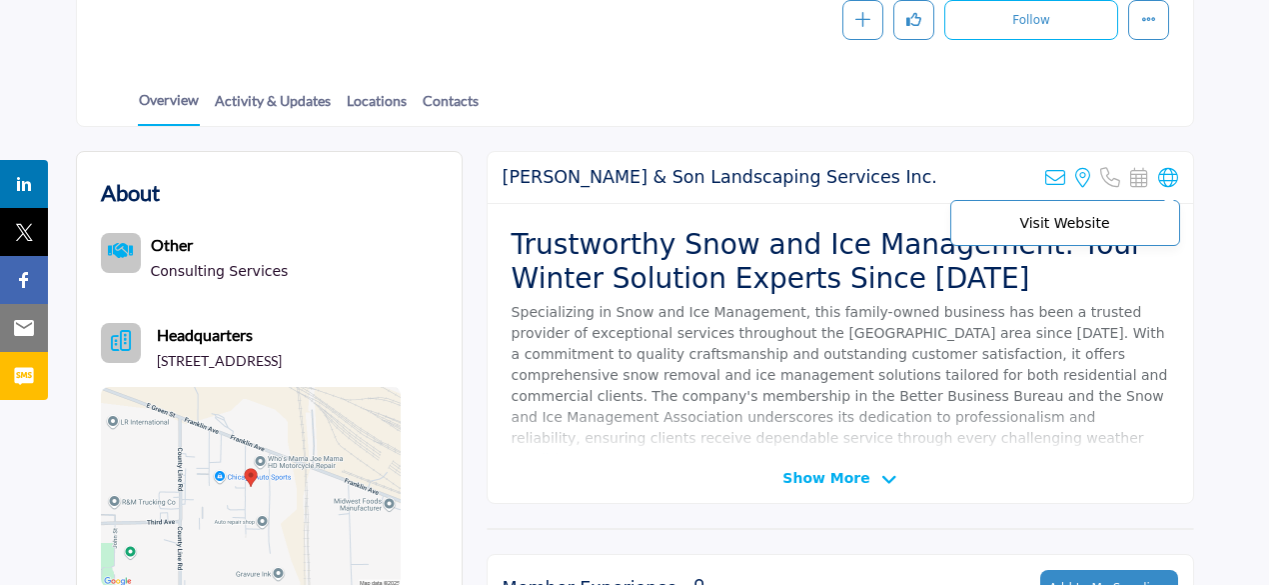
click at [1162, 178] on icon at bounding box center [1168, 178] width 20 height 20
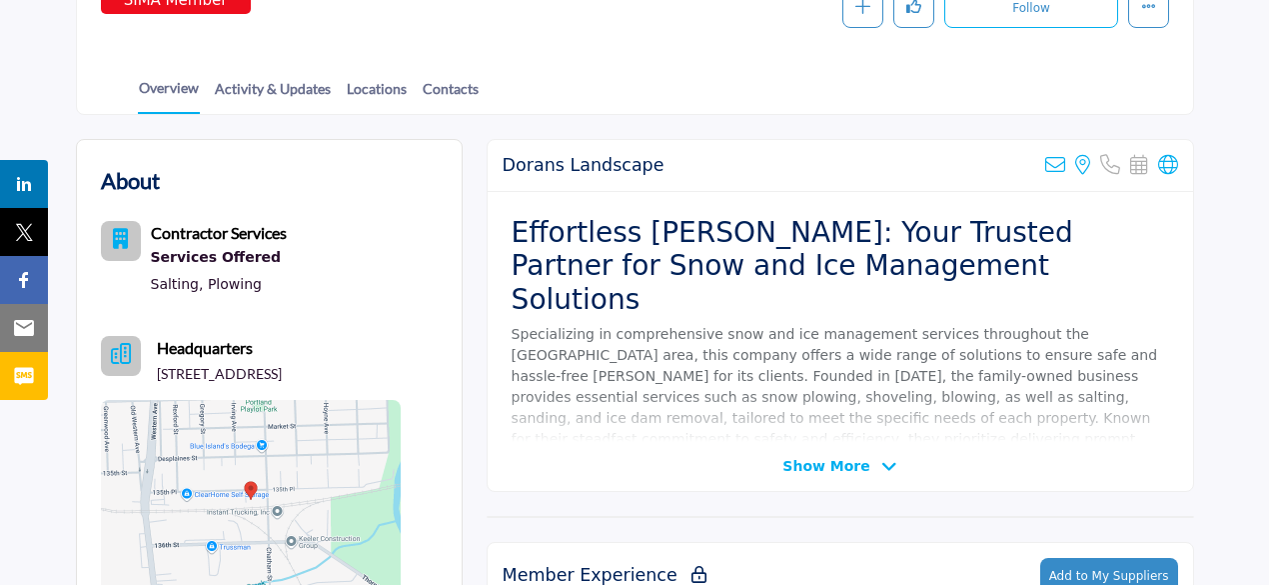
scroll to position [300, 0]
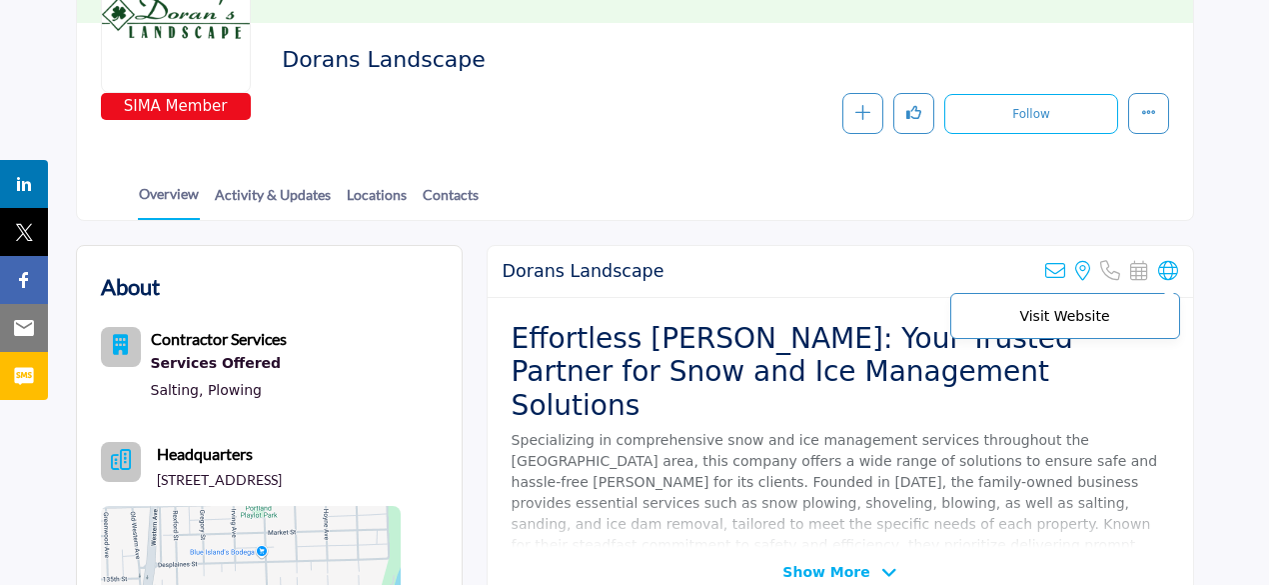
click at [1172, 267] on icon at bounding box center [1168, 271] width 20 height 20
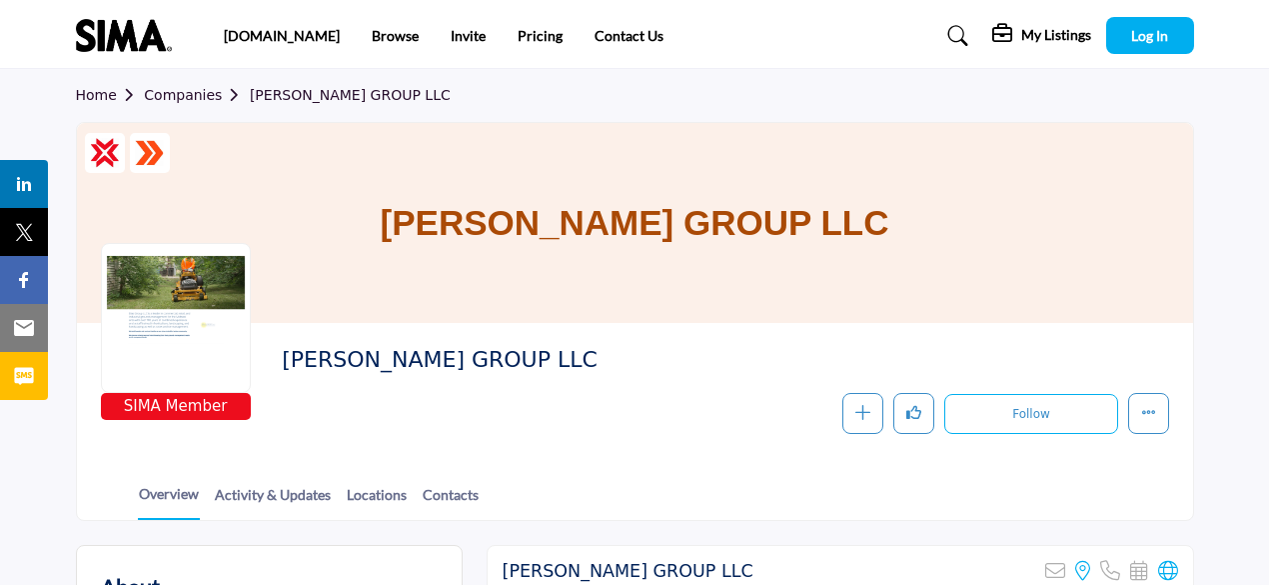
scroll to position [300, 0]
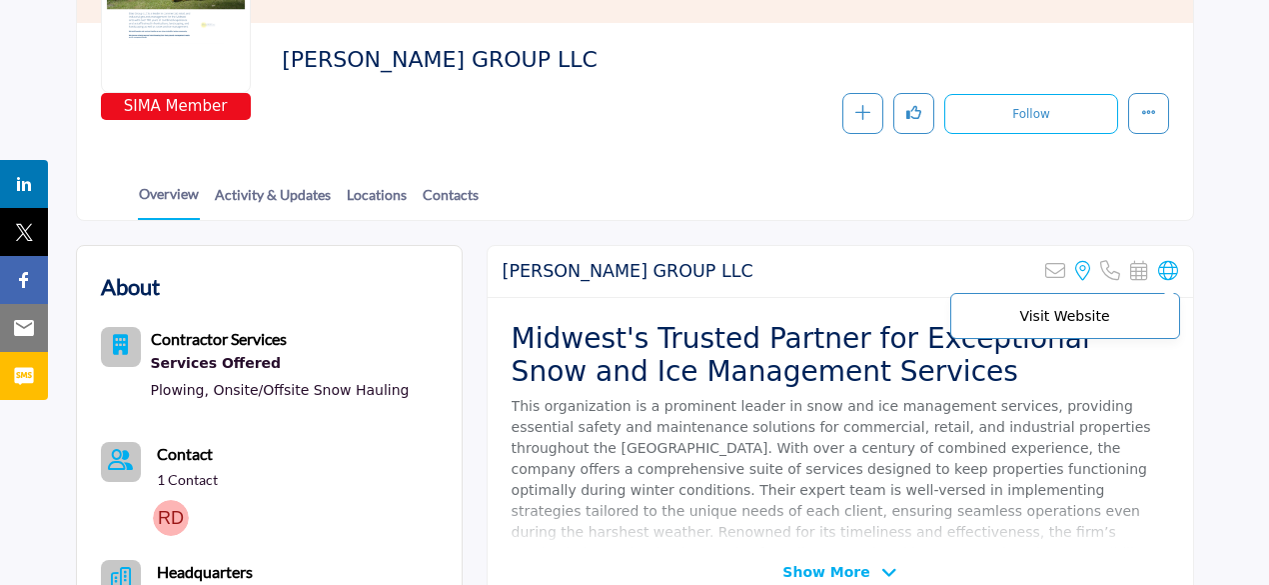
click at [1161, 273] on icon at bounding box center [1168, 271] width 20 height 20
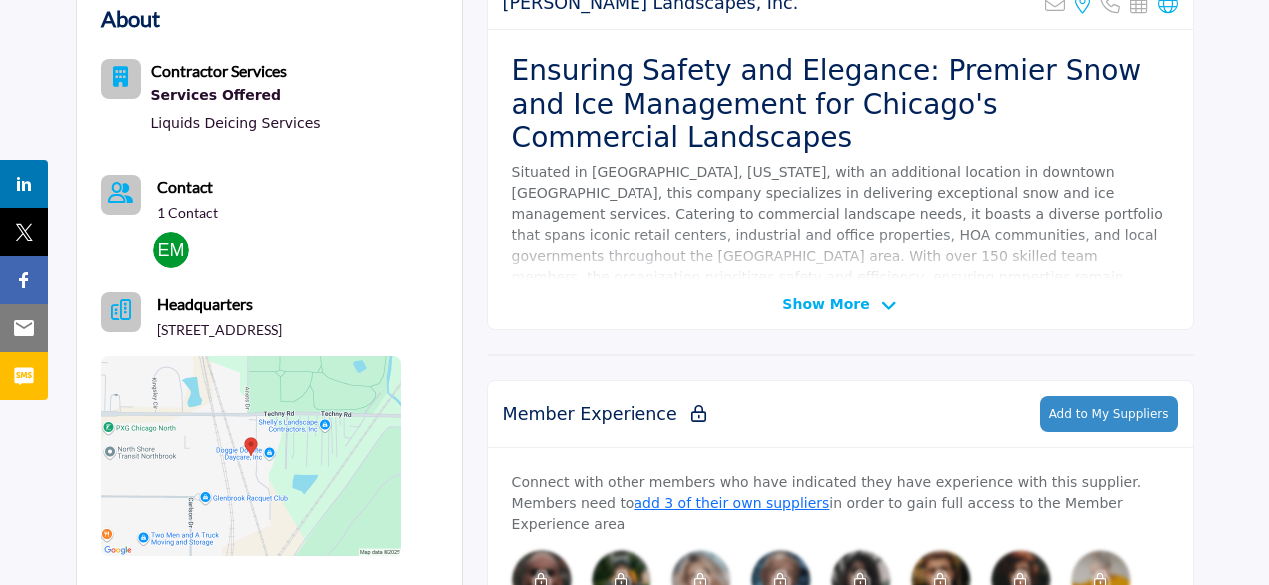
scroll to position [500, 0]
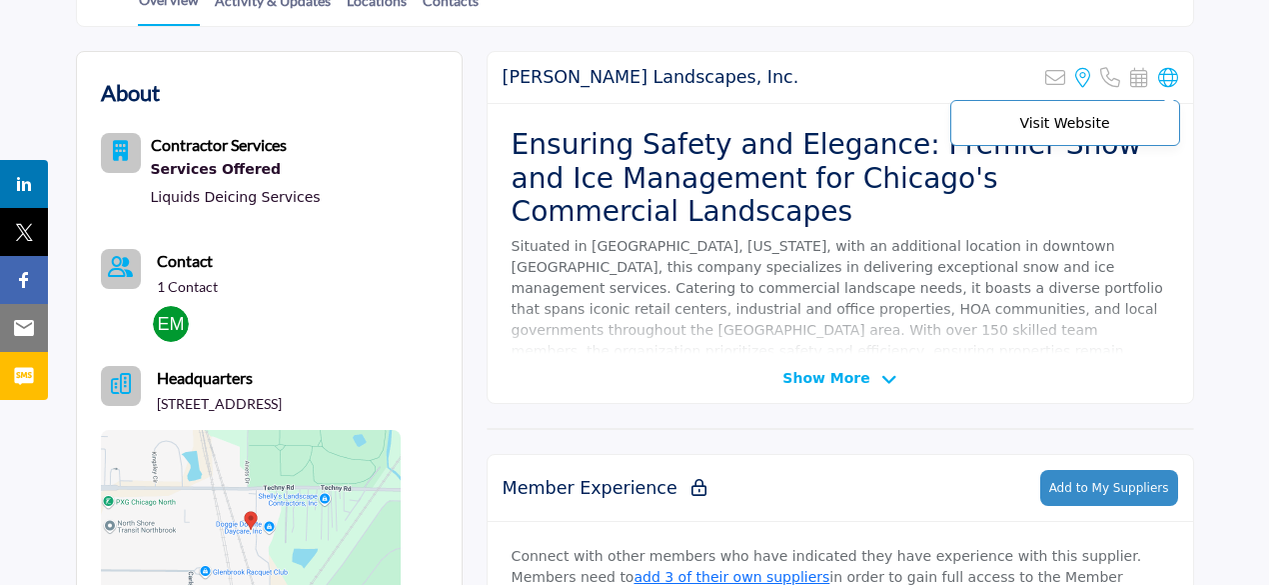
click at [1167, 79] on icon at bounding box center [1168, 78] width 20 height 20
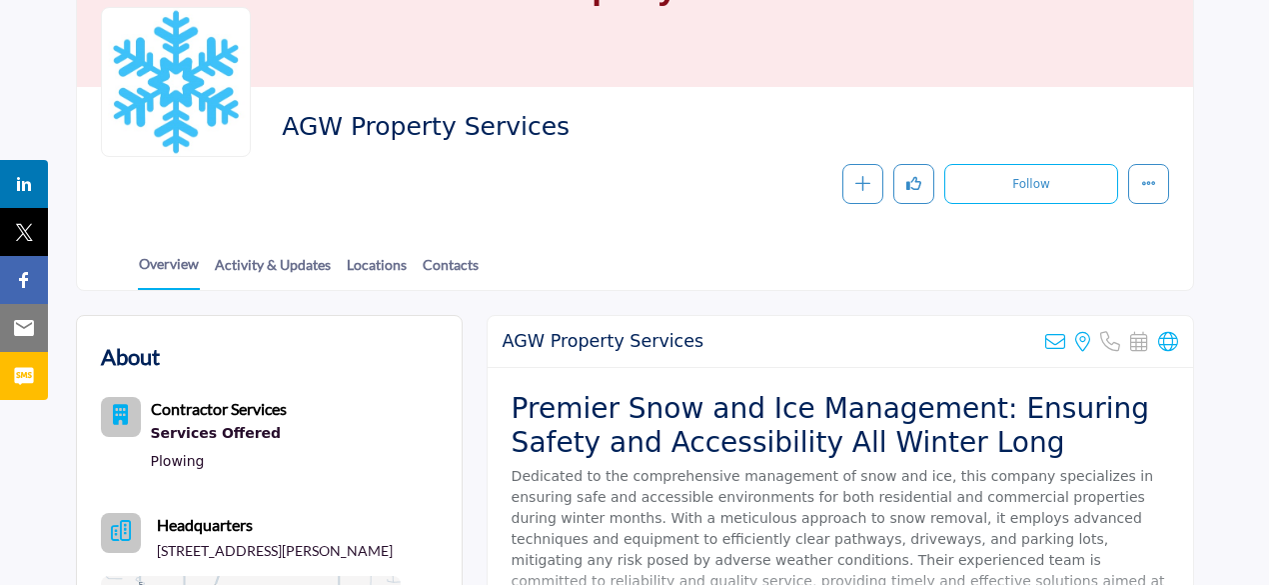
scroll to position [300, 0]
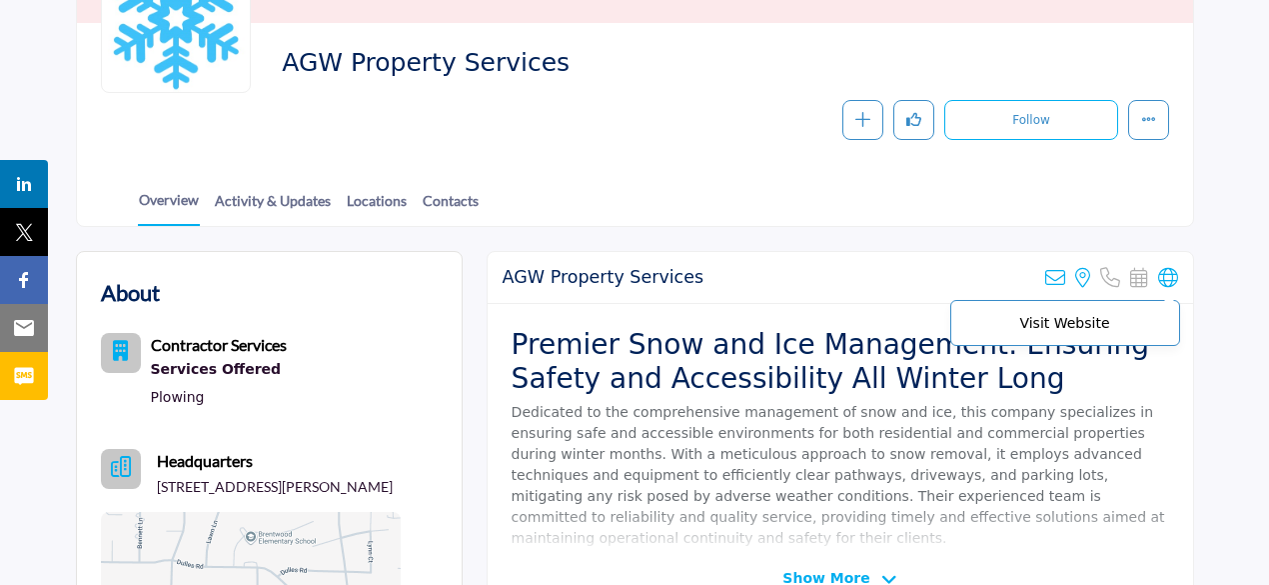
click at [1163, 274] on icon at bounding box center [1168, 278] width 20 height 20
